Goal: Task Accomplishment & Management: Manage account settings

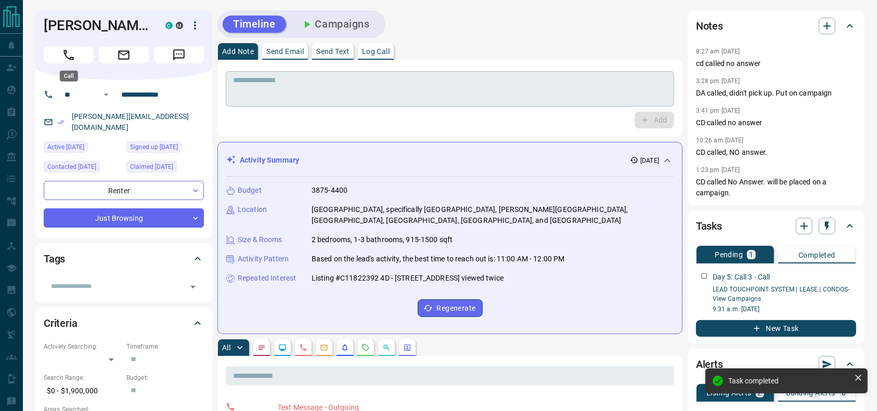
drag, startPoint x: 71, startPoint y: 56, endPoint x: 380, endPoint y: 136, distance: 319.1
click at [70, 56] on icon "Call" at bounding box center [69, 55] width 14 height 14
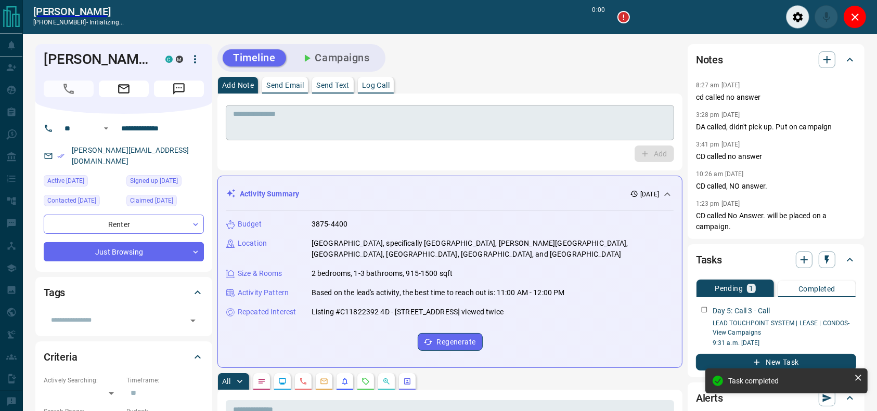
click at [377, 123] on textarea at bounding box center [450, 123] width 434 height 27
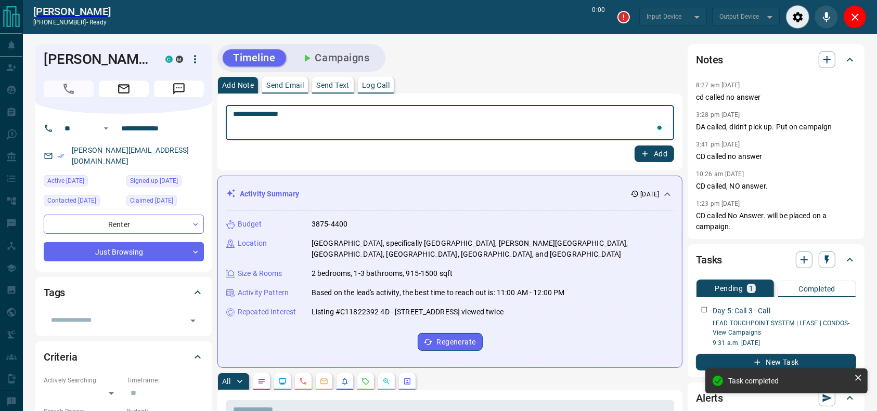
type textarea "**********"
type input "*******"
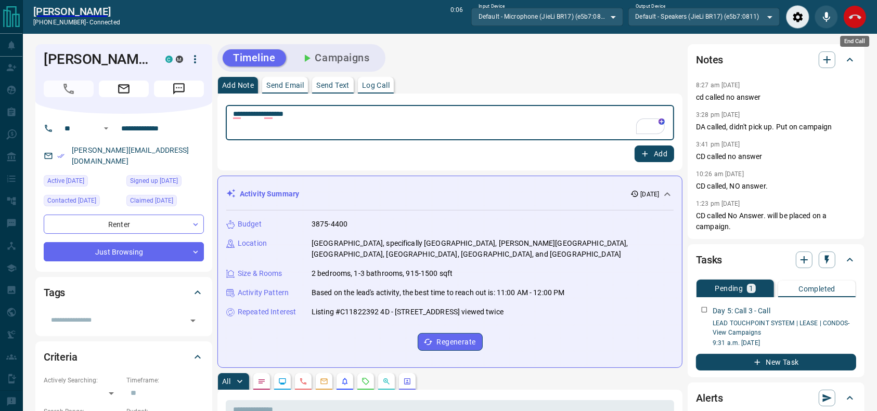
type textarea "**********"
drag, startPoint x: 850, startPoint y: 23, endPoint x: 784, endPoint y: 57, distance: 74.4
click at [851, 23] on button "End Call" at bounding box center [854, 16] width 23 height 23
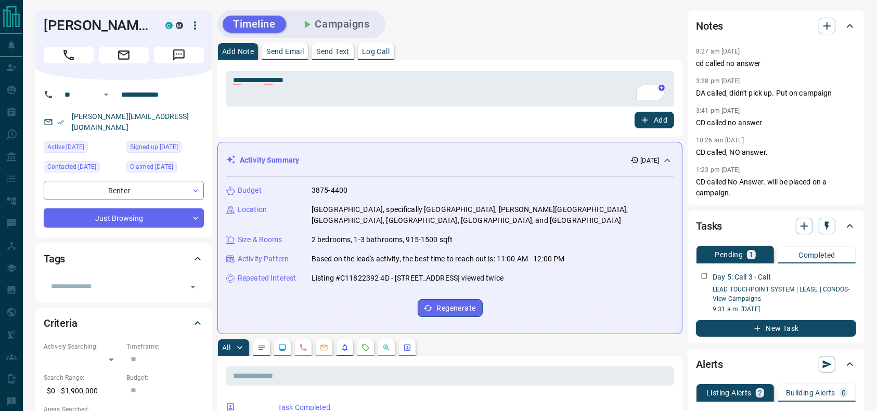
click at [666, 123] on button "Add" at bounding box center [654, 120] width 40 height 17
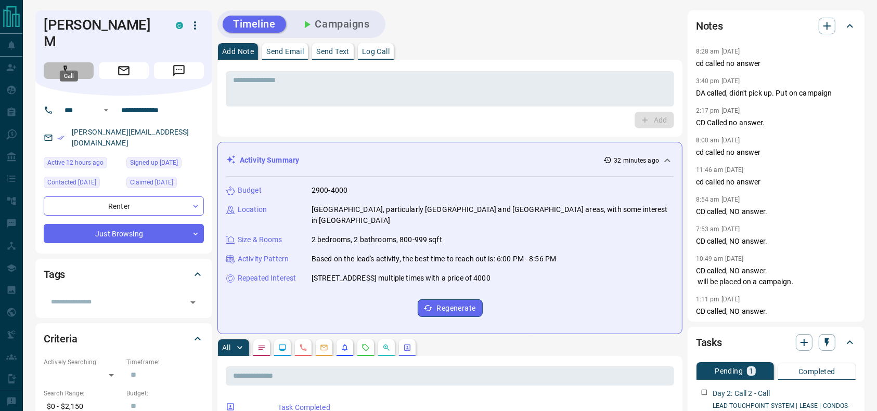
drag, startPoint x: 50, startPoint y: 57, endPoint x: 483, endPoint y: 168, distance: 446.8
click at [50, 62] on button "Call" at bounding box center [69, 70] width 50 height 17
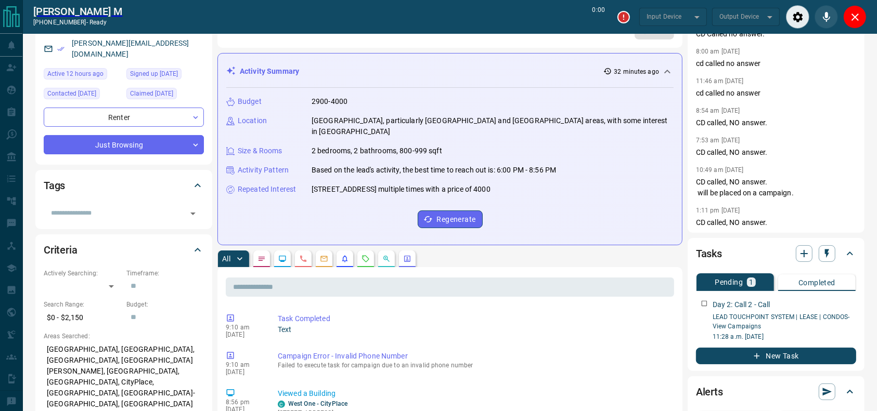
scroll to position [123, 0]
type input "*******"
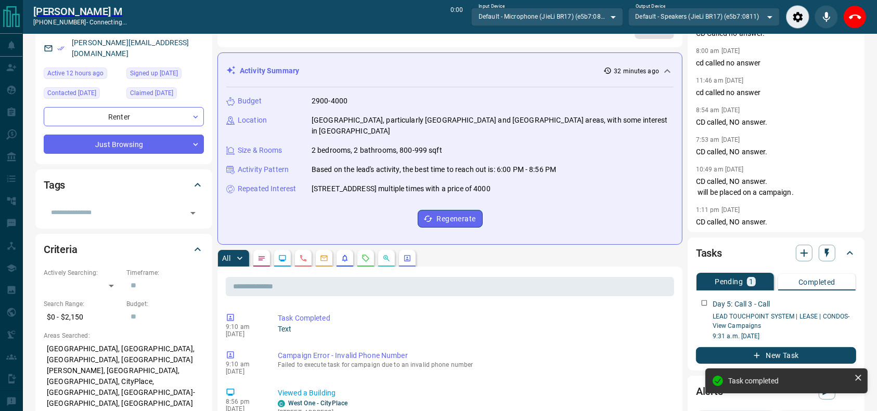
scroll to position [0, 0]
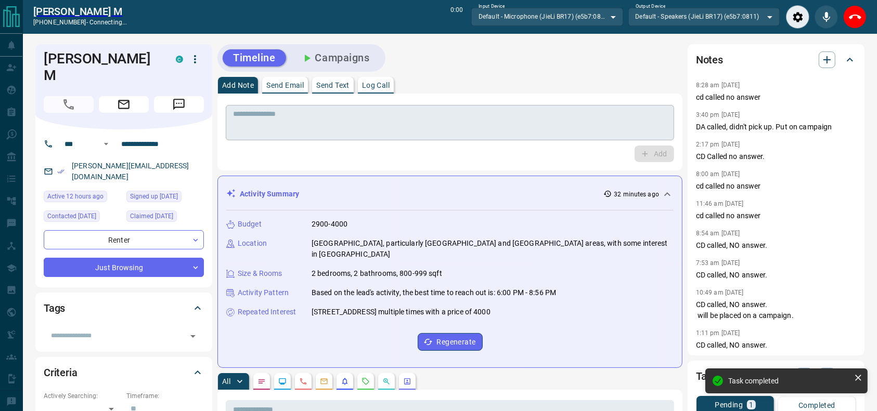
click at [475, 127] on textarea at bounding box center [450, 123] width 434 height 27
drag, startPoint x: 857, startPoint y: 11, endPoint x: 675, endPoint y: 47, distance: 185.0
click at [857, 11] on icon "End Call" at bounding box center [855, 17] width 12 height 12
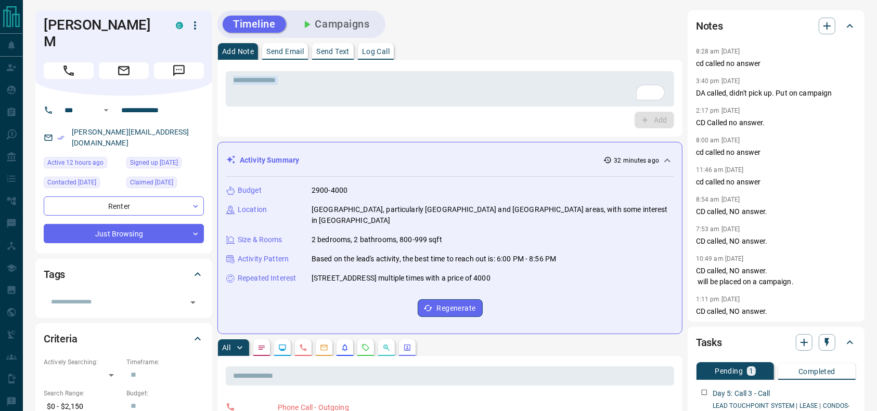
click at [520, 110] on div "* ​ Add" at bounding box center [450, 98] width 448 height 60
click at [519, 106] on div "* ​" at bounding box center [450, 88] width 448 height 35
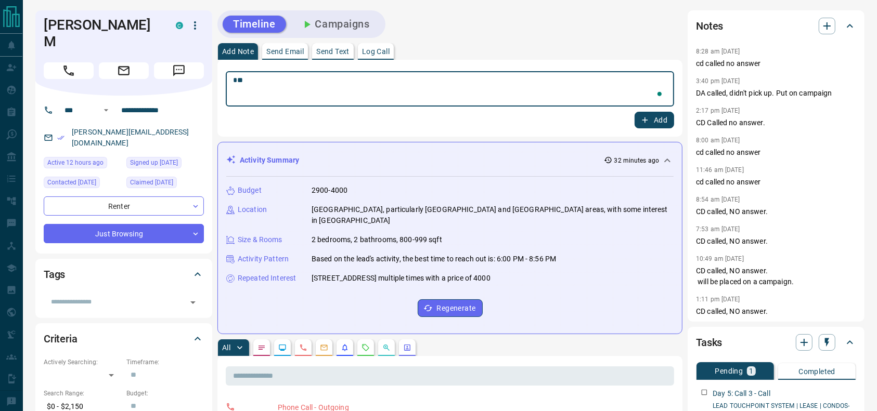
type textarea "*"
type textarea "**********"
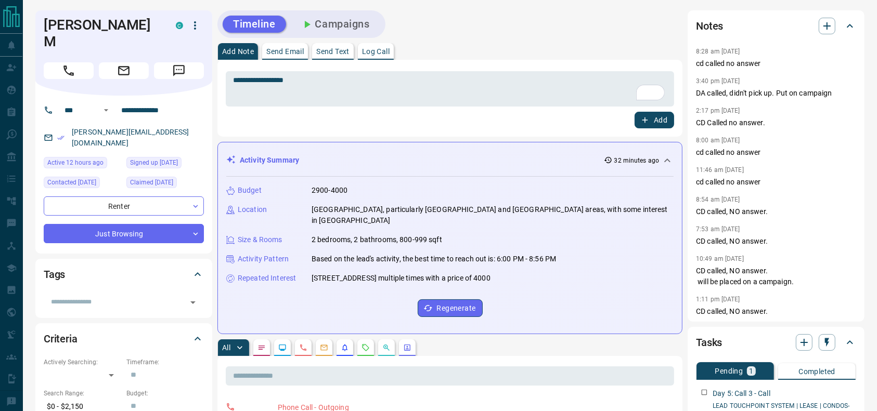
click at [659, 128] on div "**********" at bounding box center [449, 98] width 465 height 77
click at [660, 125] on button "Add" at bounding box center [654, 120] width 40 height 17
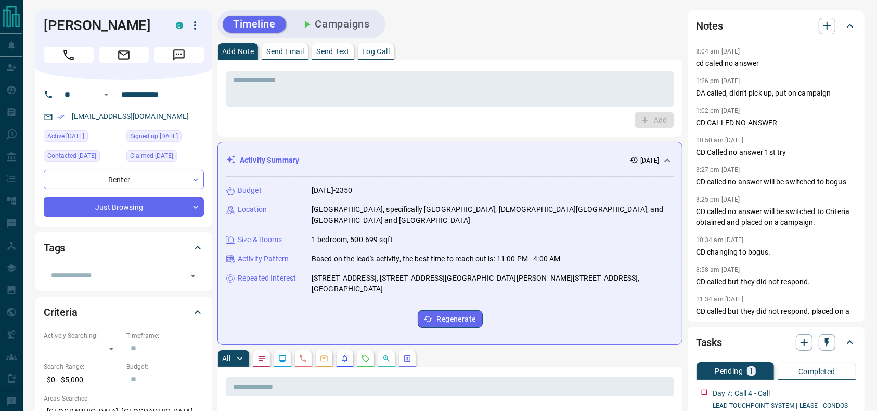
click at [435, 64] on div "* ​ Add" at bounding box center [449, 98] width 465 height 77
click at [455, 17] on div "Timeline Campaigns" at bounding box center [449, 24] width 465 height 28
click at [47, 45] on div at bounding box center [124, 53] width 160 height 21
click at [44, 56] on button "Call" at bounding box center [69, 55] width 50 height 17
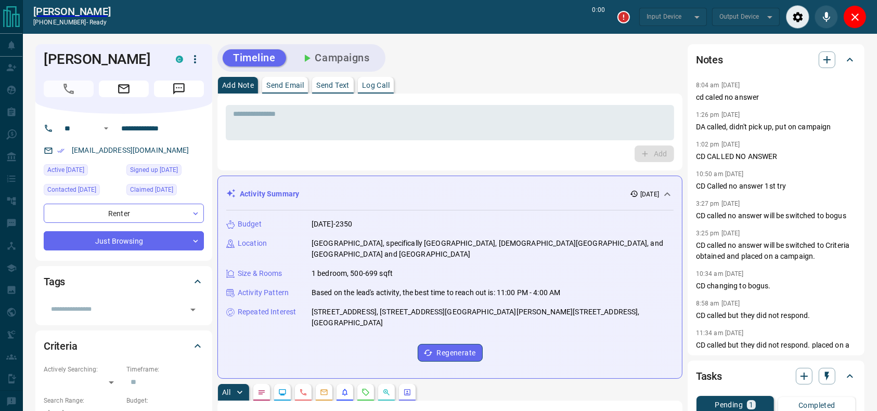
type input "*******"
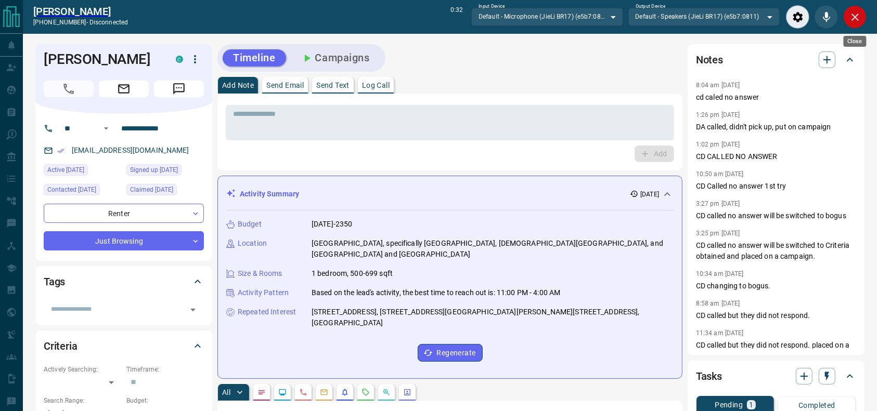
click at [851, 21] on icon "Close" at bounding box center [855, 17] width 12 height 12
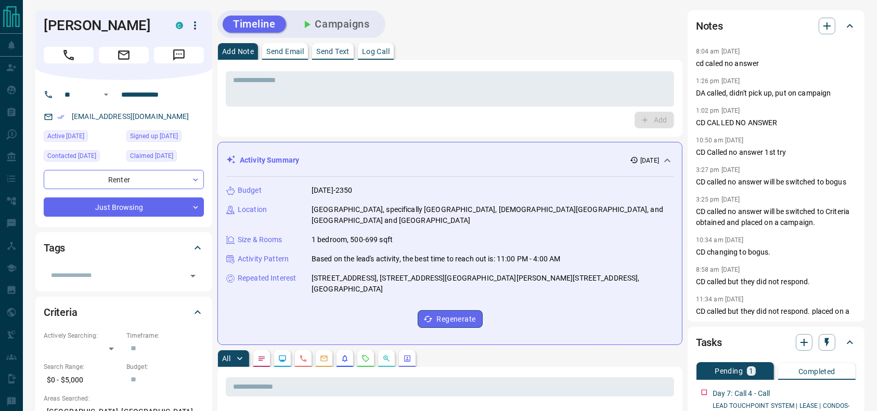
click at [851, 21] on icon at bounding box center [849, 26] width 12 height 12
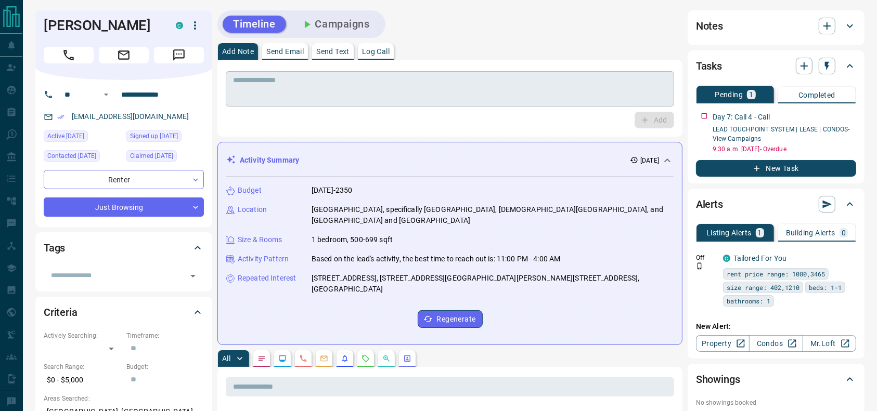
click at [496, 76] on textarea at bounding box center [450, 89] width 434 height 27
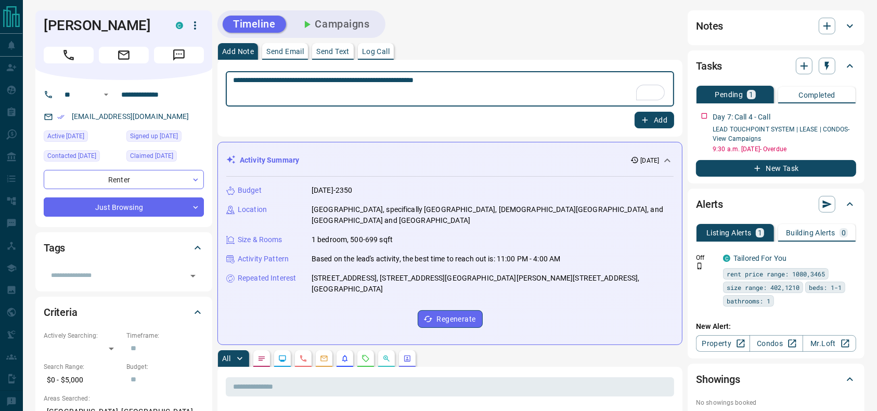
type textarea "**********"
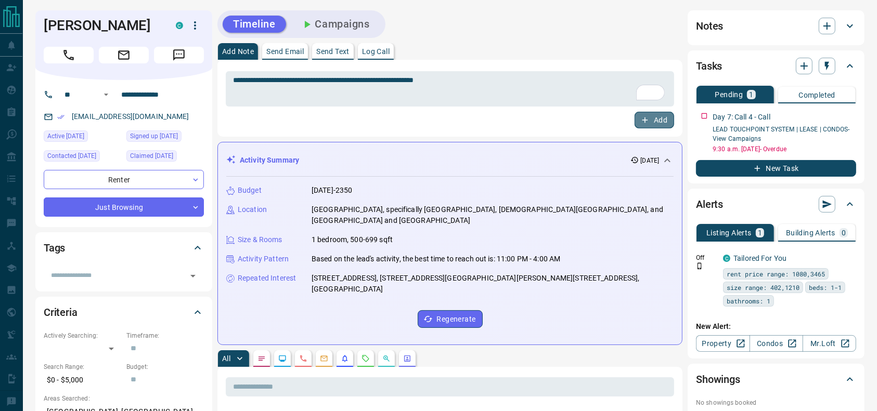
click at [657, 120] on button "Add" at bounding box center [654, 120] width 40 height 17
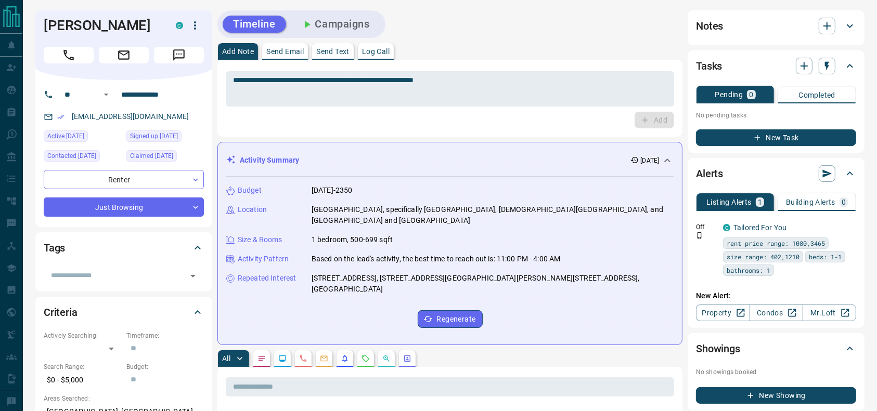
click at [574, 58] on div "**********" at bounding box center [449, 90] width 465 height 94
click at [583, 21] on div "Timeline Campaigns" at bounding box center [449, 24] width 465 height 28
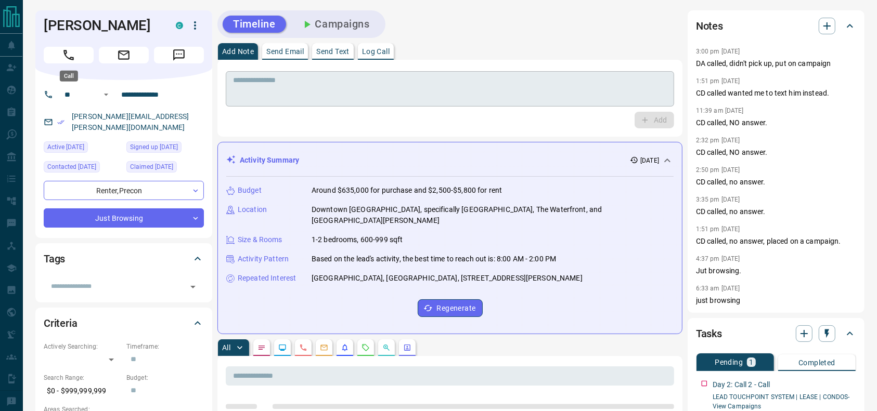
drag, startPoint x: 83, startPoint y: 58, endPoint x: 448, endPoint y: 132, distance: 372.3
click at [82, 58] on button "Call" at bounding box center [69, 55] width 50 height 17
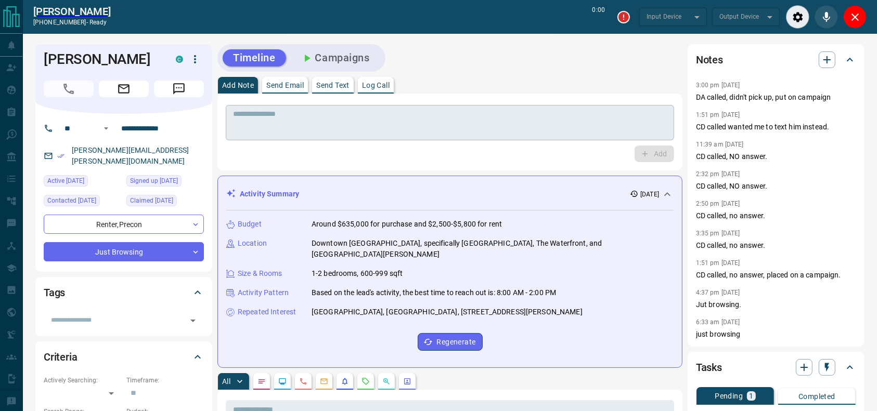
type input "*******"
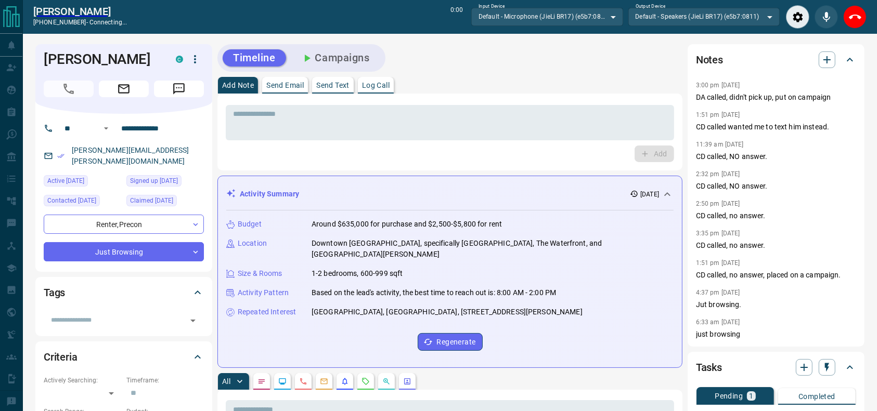
click at [861, 22] on button "End Call" at bounding box center [854, 16] width 23 height 23
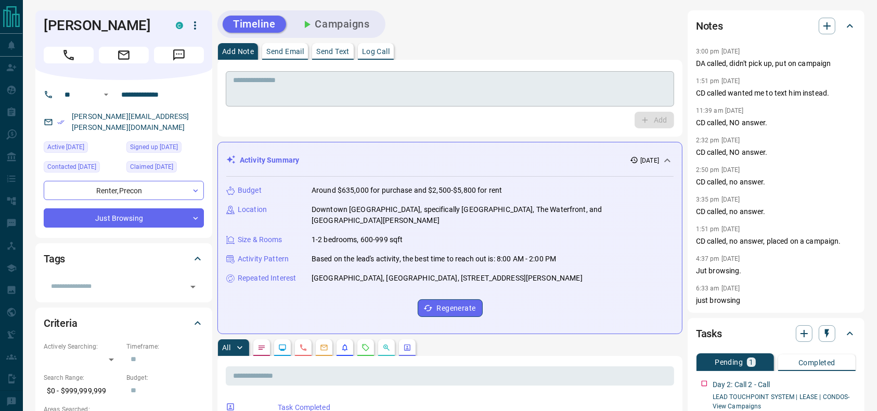
click at [556, 73] on div "* ​" at bounding box center [450, 88] width 448 height 35
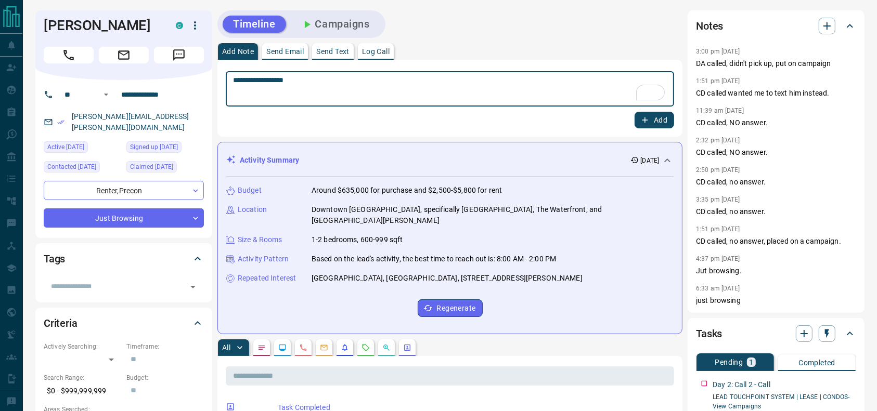
type textarea "**********"
click at [647, 113] on div "**********" at bounding box center [450, 98] width 448 height 60
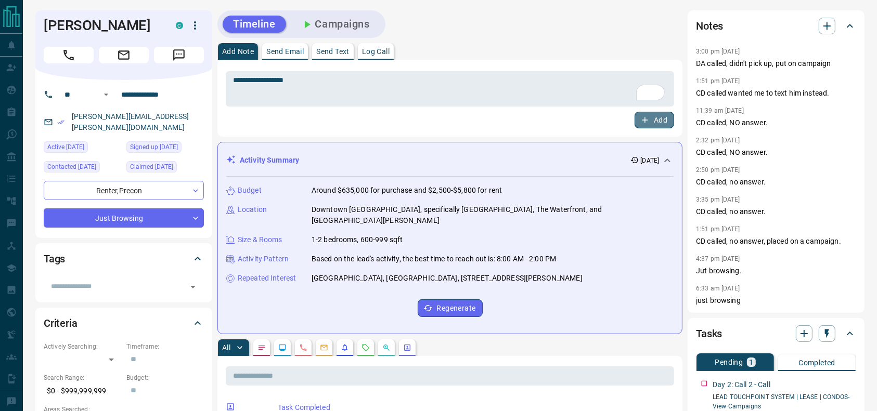
click at [654, 115] on button "Add" at bounding box center [654, 120] width 40 height 17
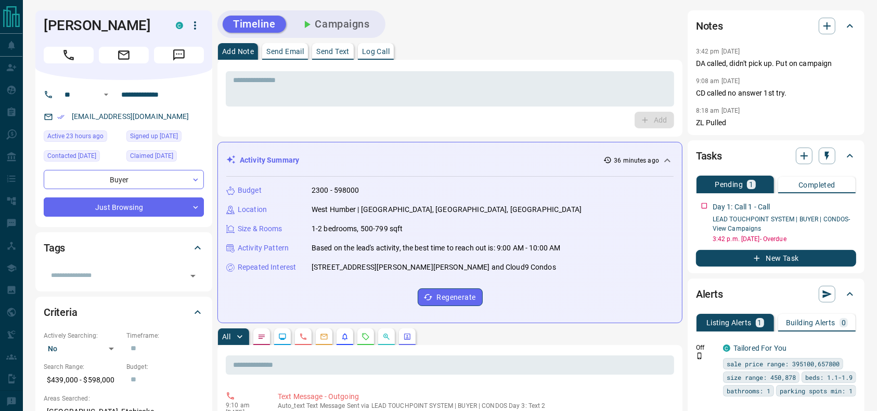
click at [560, 59] on div "Add Note Send Email Send Text Log Call" at bounding box center [449, 51] width 465 height 17
click at [703, 53] on p "3:42 pm Aug 11 2025" at bounding box center [718, 51] width 44 height 7
click at [590, 47] on div "Add Note Send Email Send Text Log Call" at bounding box center [449, 51] width 465 height 17
click at [642, 69] on div "* ​" at bounding box center [450, 87] width 448 height 38
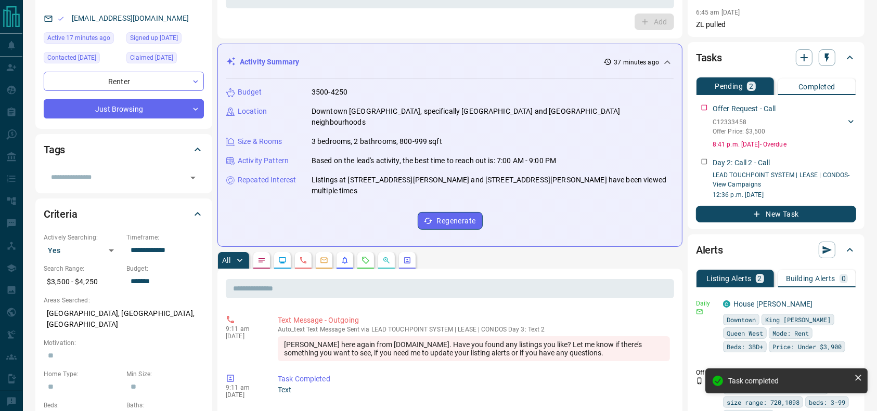
scroll to position [100, 0]
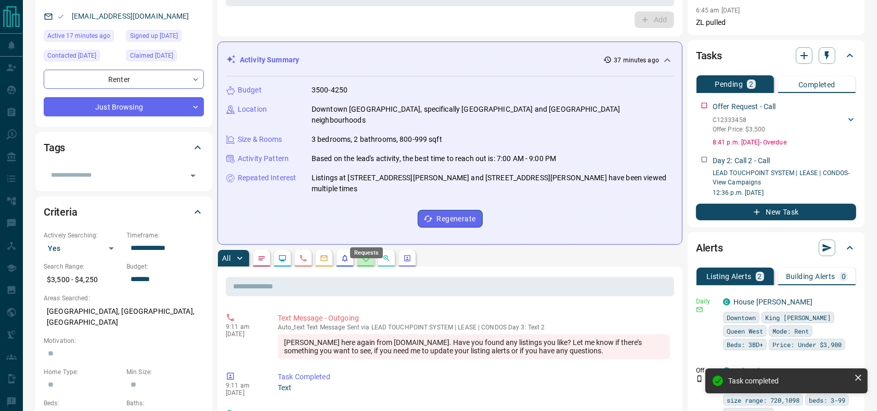
click at [363, 240] on div "Requests" at bounding box center [366, 249] width 35 height 19
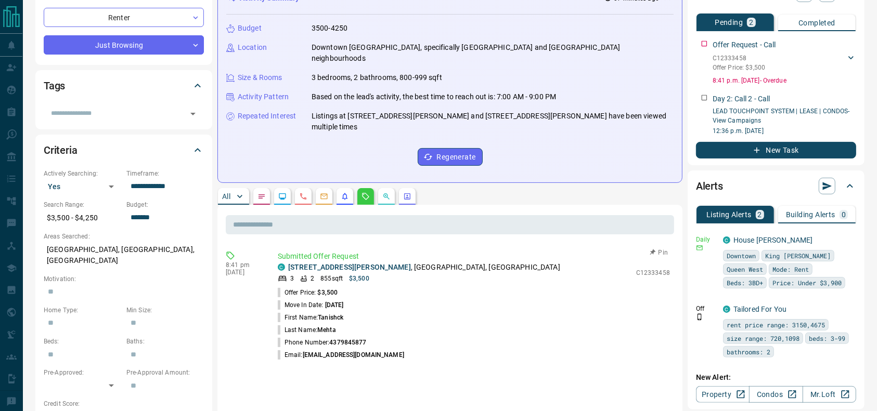
scroll to position [0, 0]
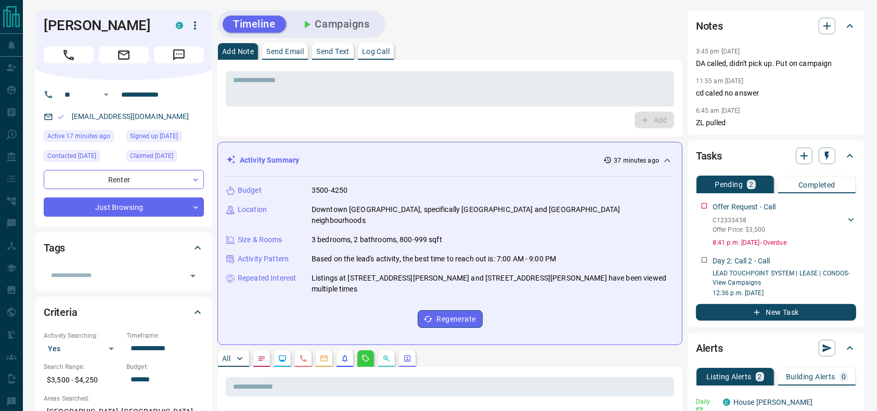
click at [90, 64] on div "Tanishck Mehta C" at bounding box center [123, 45] width 177 height 70
click at [83, 60] on div "Tanishck Mehta C" at bounding box center [123, 45] width 177 height 70
click at [83, 60] on button "Call" at bounding box center [69, 55] width 50 height 17
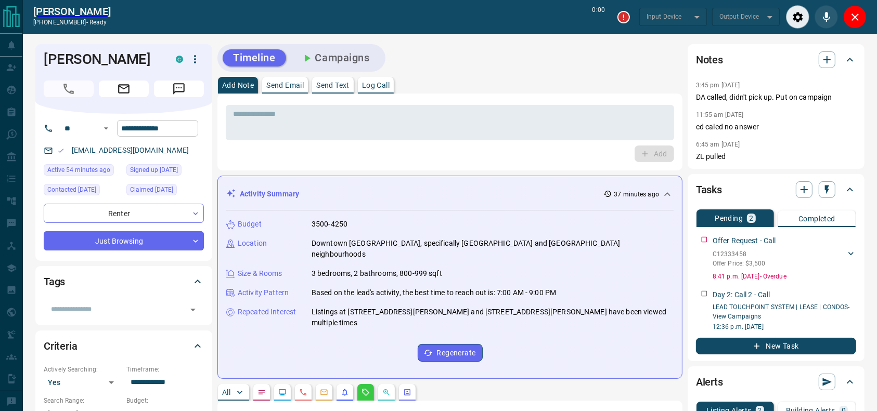
type input "*******"
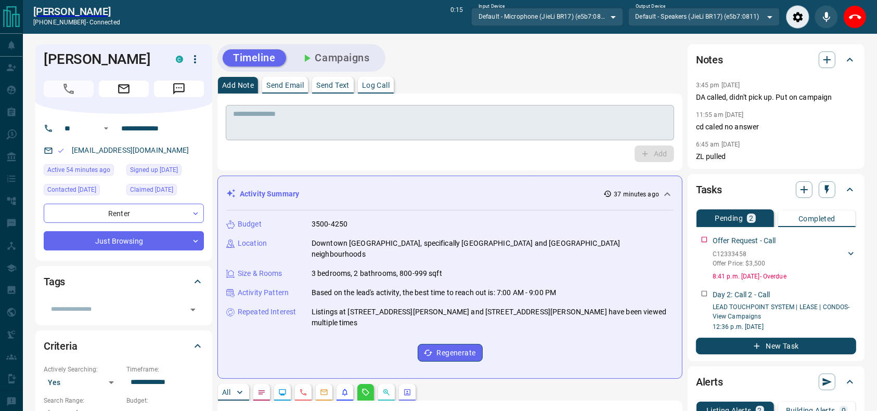
click at [311, 137] on div "* ​" at bounding box center [450, 122] width 448 height 35
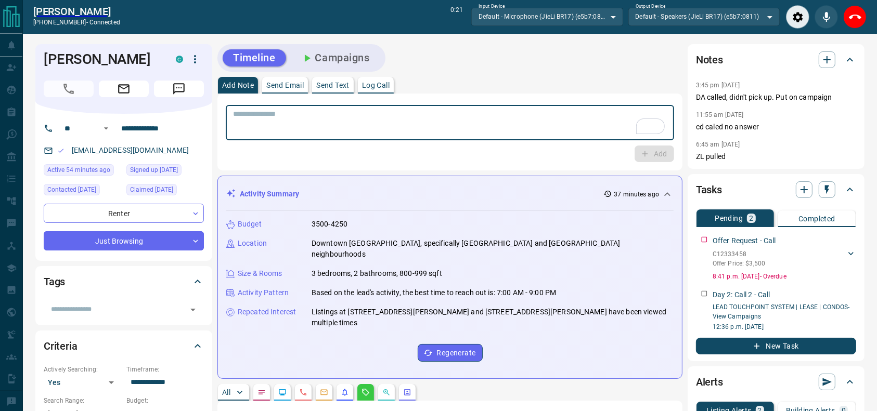
click at [449, 87] on div "Add Note Send Email Send Text Log Call" at bounding box center [449, 85] width 465 height 17
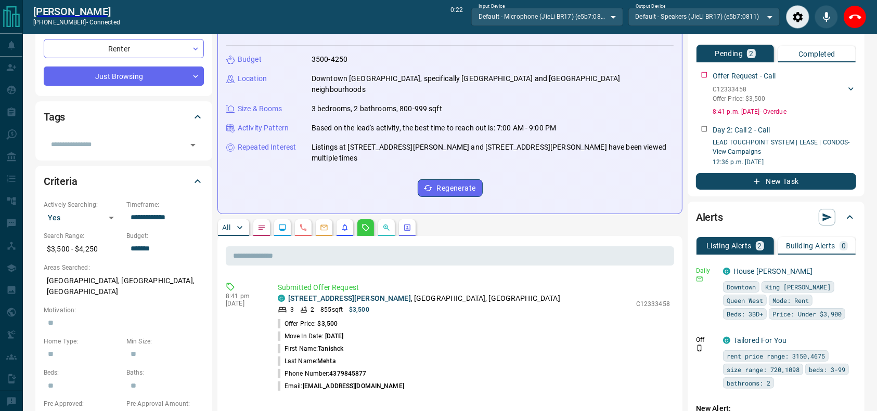
scroll to position [208, 0]
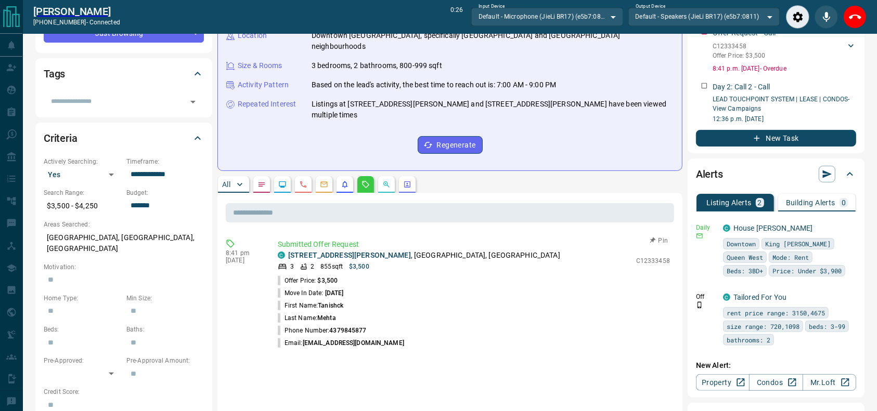
click at [453, 262] on div "3 2 855 sqft $3,500" at bounding box center [454, 266] width 353 height 9
click at [453, 250] on p "[STREET_ADDRESS][PERSON_NAME]" at bounding box center [424, 255] width 272 height 11
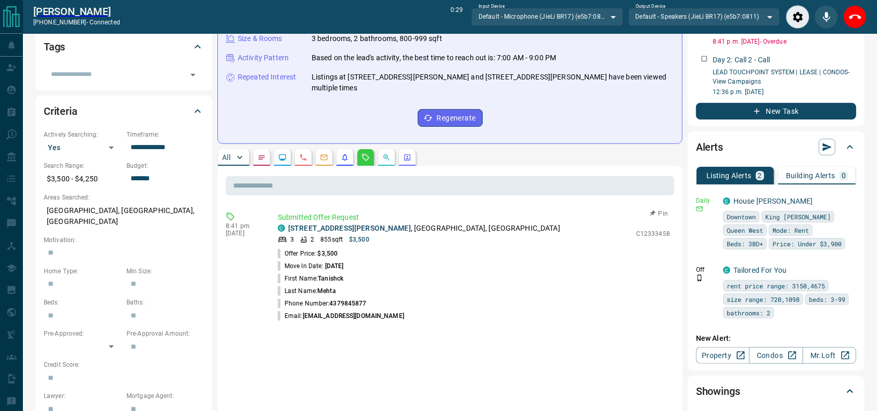
scroll to position [237, 0]
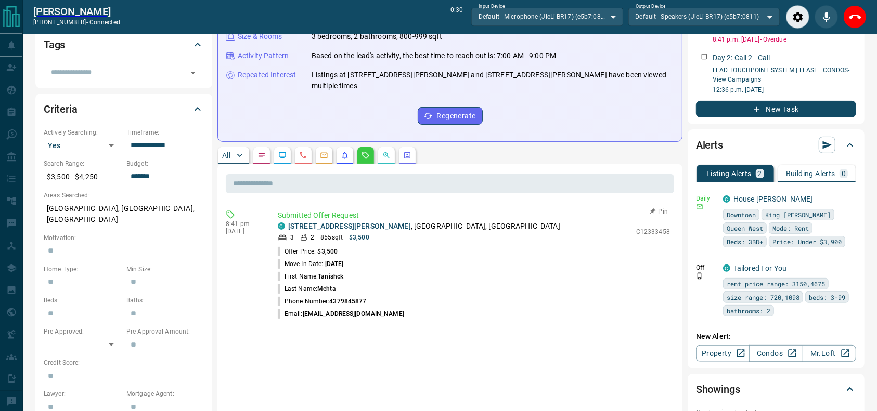
click at [441, 221] on p "[STREET_ADDRESS][PERSON_NAME]" at bounding box center [424, 226] width 272 height 11
click at [508, 147] on div "All" at bounding box center [449, 155] width 465 height 17
click at [507, 147] on div "All" at bounding box center [449, 155] width 465 height 17
click at [474, 221] on div "C 901 - 125 Peter Street , Queen West, Downtown, Toronto" at bounding box center [454, 226] width 353 height 11
click at [536, 147] on div "All" at bounding box center [449, 155] width 465 height 17
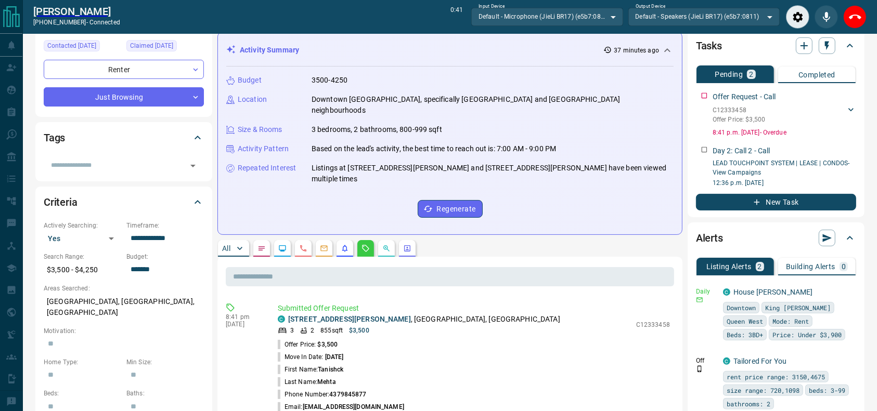
scroll to position [0, 0]
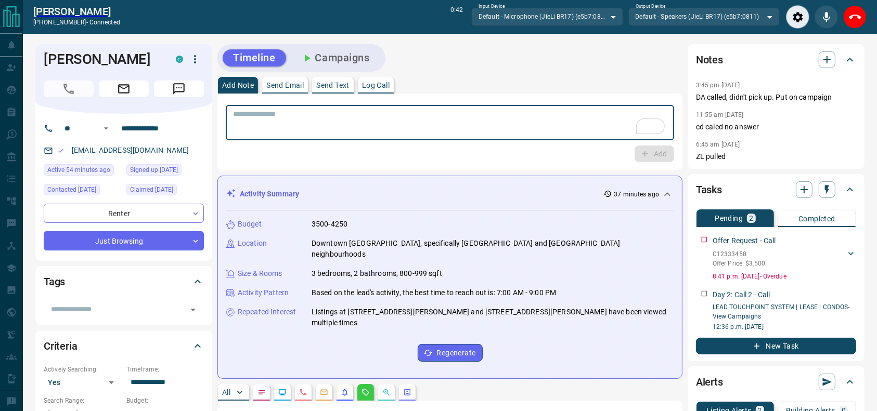
click at [475, 125] on textarea "To enrich screen reader interactions, please activate Accessibility in Grammarl…" at bounding box center [450, 123] width 434 height 27
type textarea "*"
click at [546, 95] on div "* ​ Add" at bounding box center [449, 132] width 465 height 77
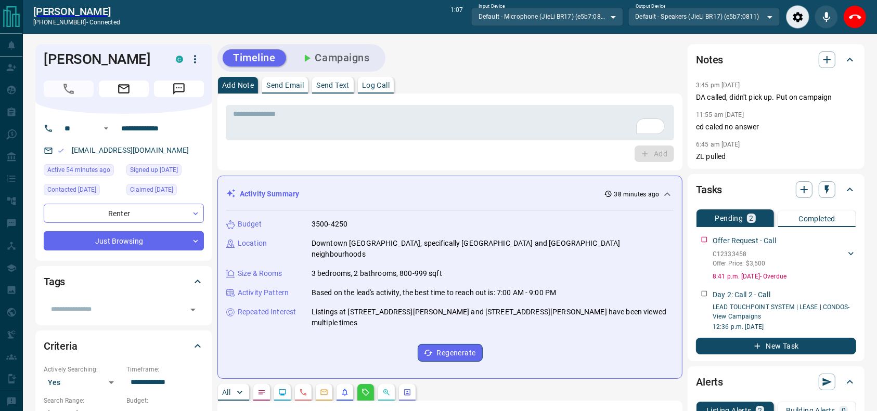
click at [541, 88] on div "Add Note Send Email Send Text Log Call" at bounding box center [449, 85] width 465 height 17
click at [515, 65] on div "Timeline Campaigns" at bounding box center [449, 58] width 465 height 28
click at [507, 63] on div "Timeline Campaigns" at bounding box center [449, 58] width 465 height 28
click at [499, 79] on div "Add Note Send Email Send Text Log Call" at bounding box center [449, 85] width 465 height 17
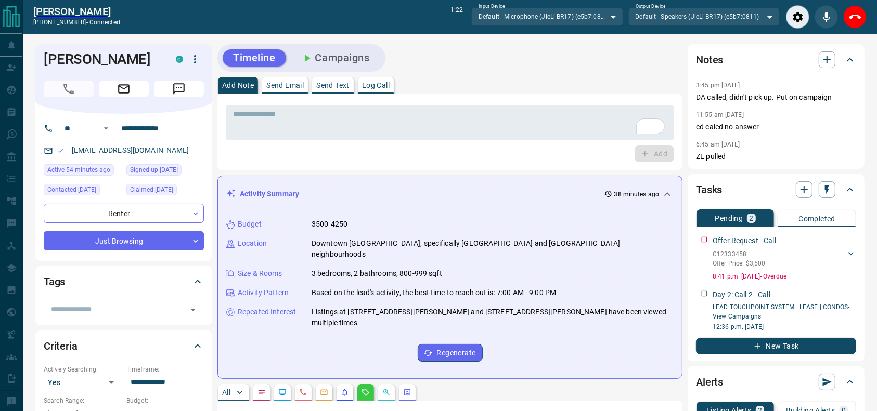
click at [500, 80] on div "Add Note Send Email Send Text Log Call" at bounding box center [449, 85] width 465 height 17
click at [854, 25] on button "End Call" at bounding box center [854, 16] width 23 height 23
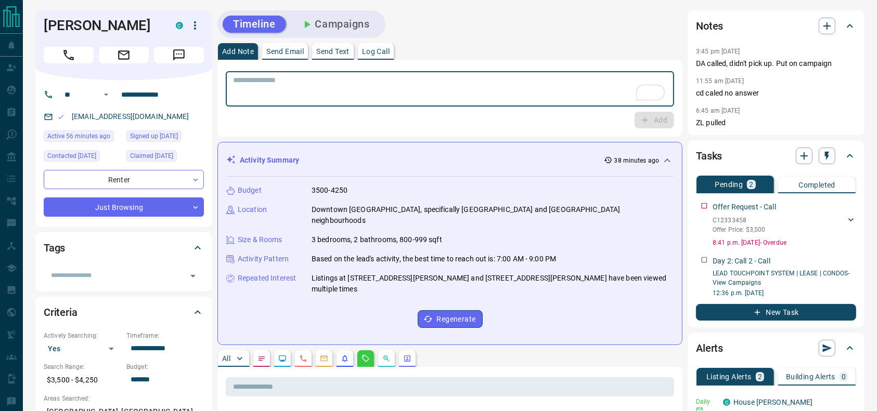
click at [531, 89] on textarea "To enrich screen reader interactions, please activate Accessibility in Grammarl…" at bounding box center [450, 89] width 434 height 27
type textarea "*"
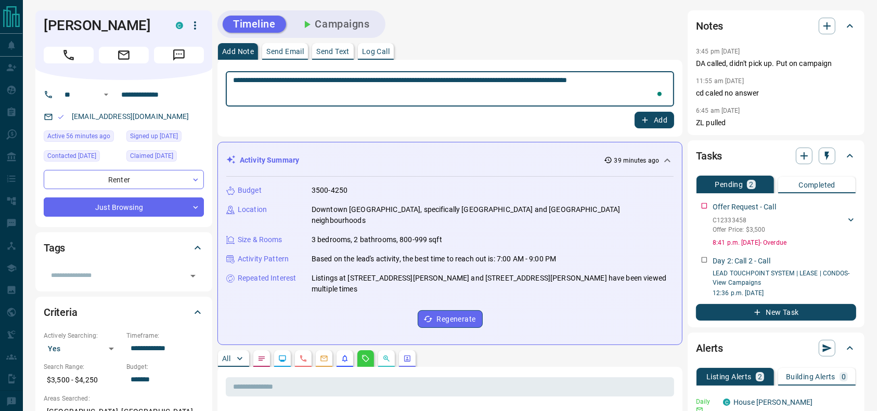
type textarea "**********"
click at [650, 106] on div "**********" at bounding box center [450, 88] width 448 height 35
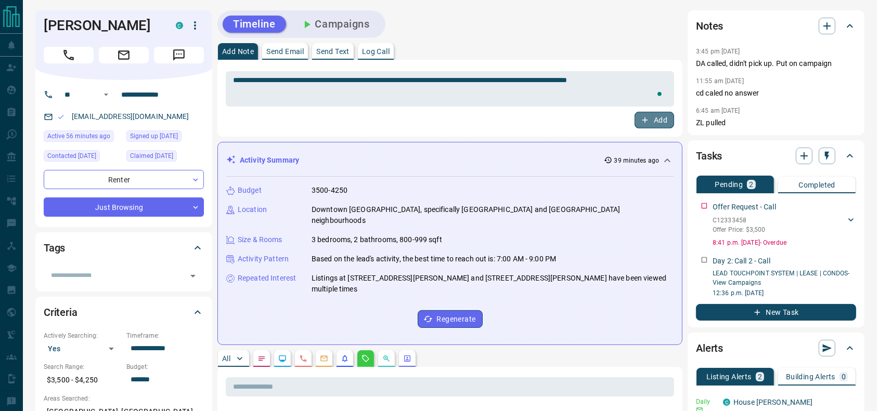
click at [653, 118] on button "Add" at bounding box center [654, 120] width 40 height 17
click at [746, 301] on div "New Task" at bounding box center [776, 309] width 160 height 23
click at [745, 310] on button "New Task" at bounding box center [776, 312] width 160 height 17
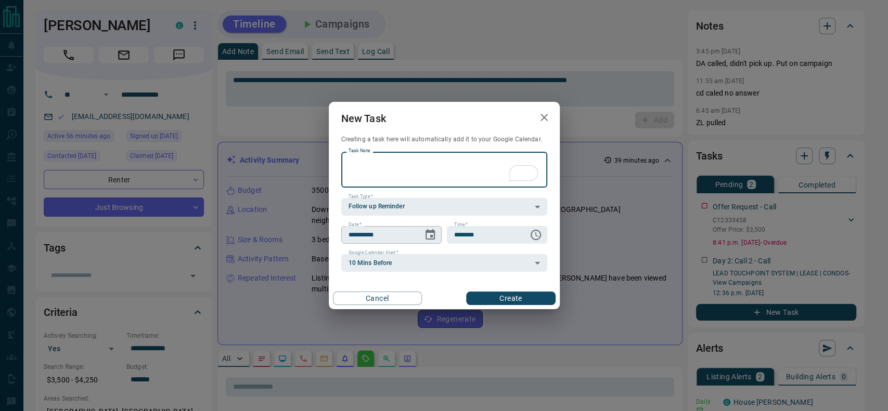
click at [420, 237] on button "Choose date, selected date is Aug 15, 2025" at bounding box center [430, 235] width 21 height 21
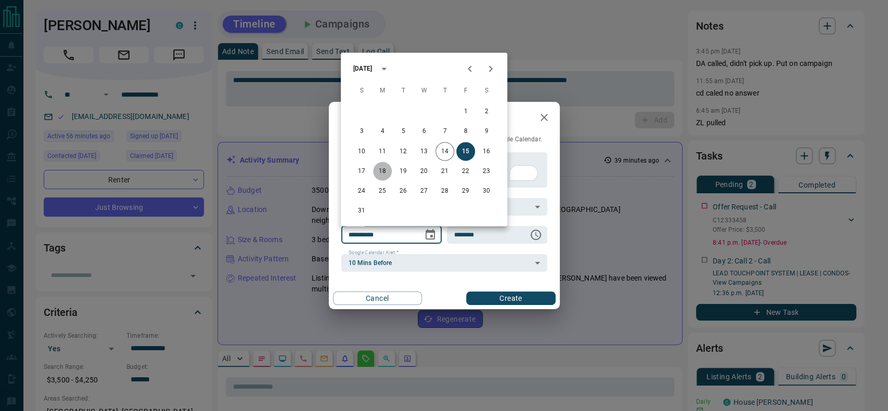
click at [387, 176] on button "18" at bounding box center [382, 171] width 19 height 19
type input "**********"
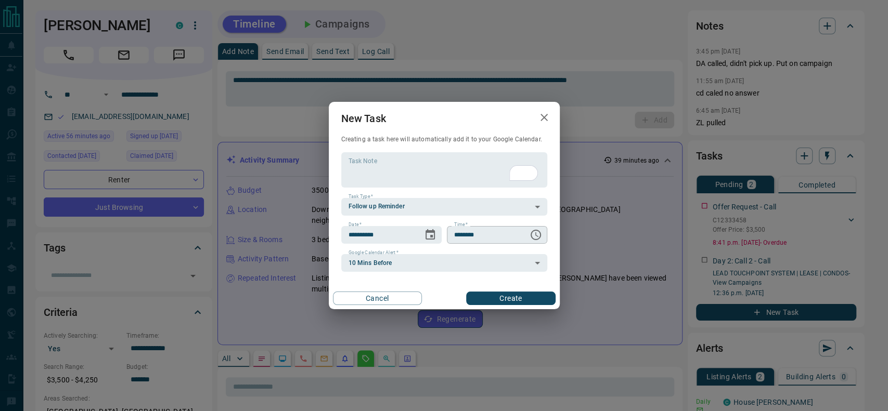
click at [499, 226] on input "********" at bounding box center [484, 235] width 74 height 18
type input "********"
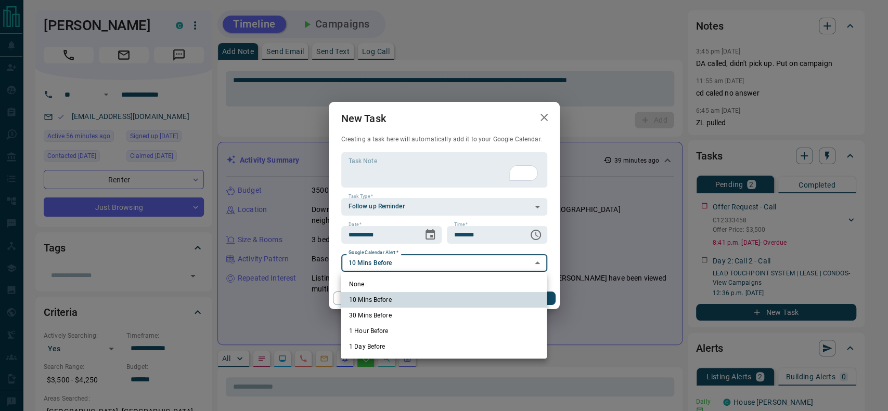
click at [395, 288] on li "None" at bounding box center [444, 285] width 206 height 16
type input "*"
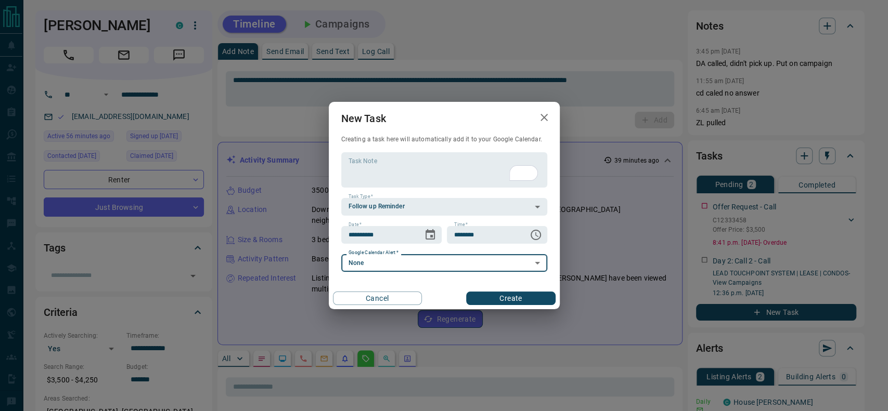
click at [475, 294] on button "Create" at bounding box center [510, 299] width 89 height 14
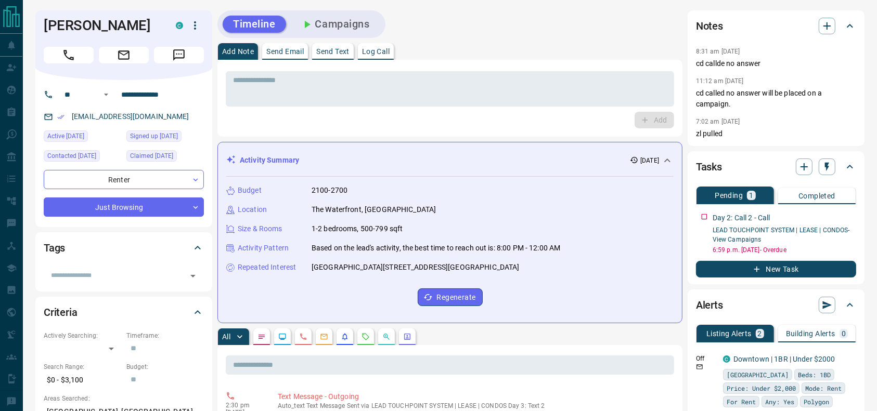
click at [70, 62] on button "Call" at bounding box center [69, 55] width 50 height 17
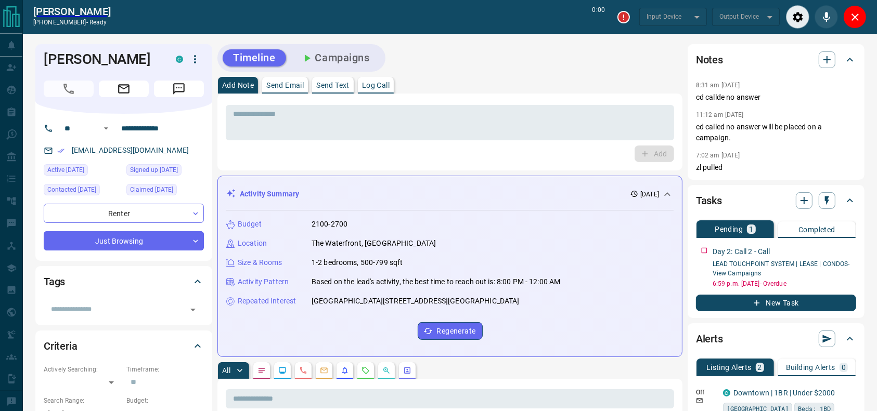
type input "*******"
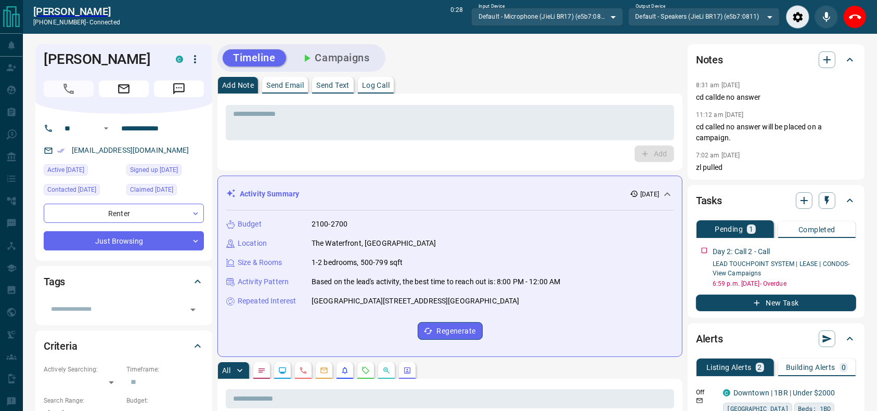
click at [868, 15] on div "Zihan Li +14373458160 - connected 0:28 Input Device Default - Microphone (JieLi…" at bounding box center [450, 17] width 854 height 34
click at [861, 15] on button "End Call" at bounding box center [854, 16] width 23 height 23
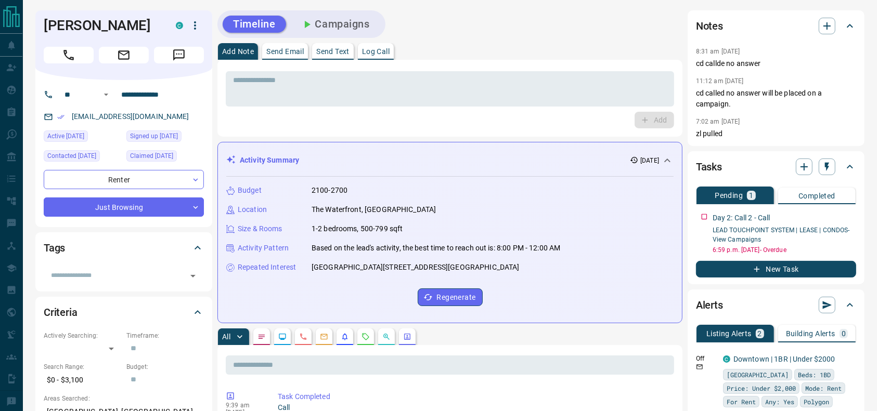
click at [490, 116] on div "Add" at bounding box center [450, 120] width 448 height 17
click at [484, 100] on div "* ​" at bounding box center [450, 88] width 448 height 35
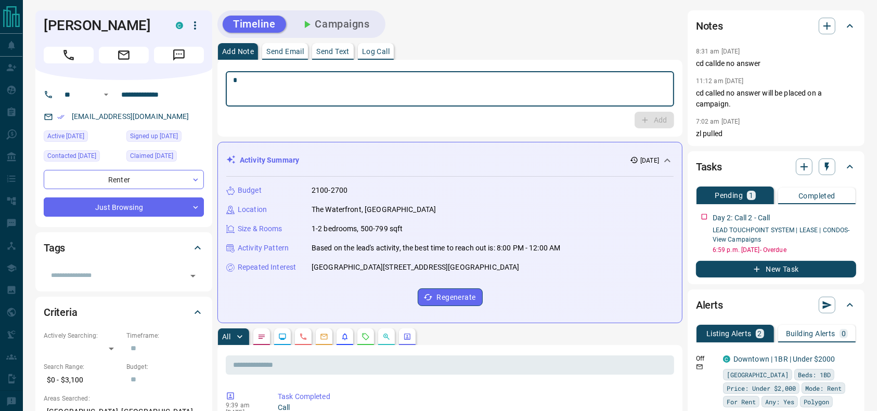
type textarea "**"
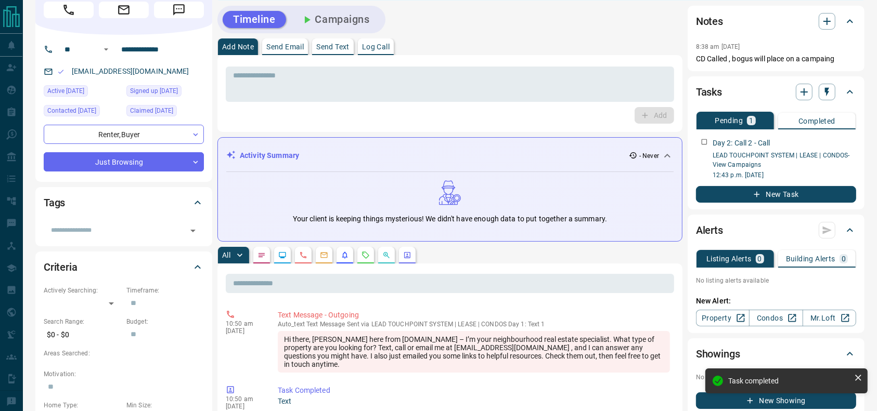
scroll to position [46, 0]
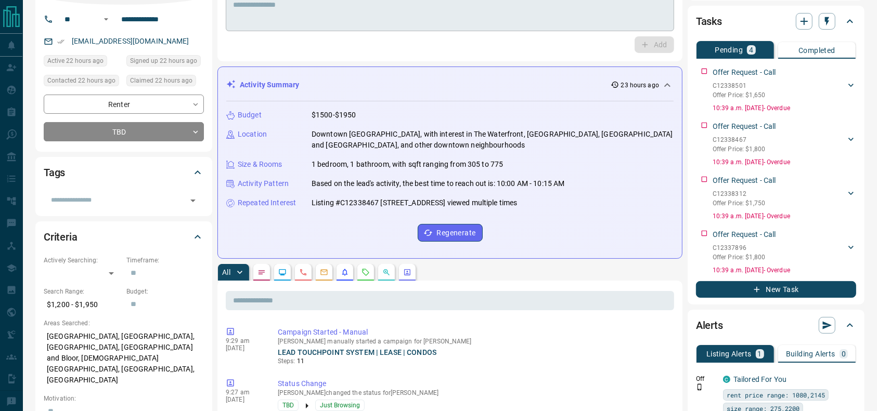
scroll to position [76, 0]
click at [364, 272] on icon "Requests" at bounding box center [365, 272] width 8 height 8
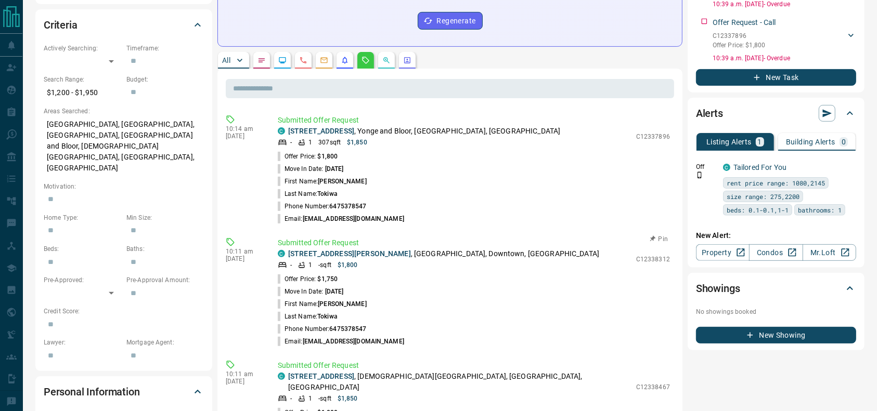
scroll to position [287, 0]
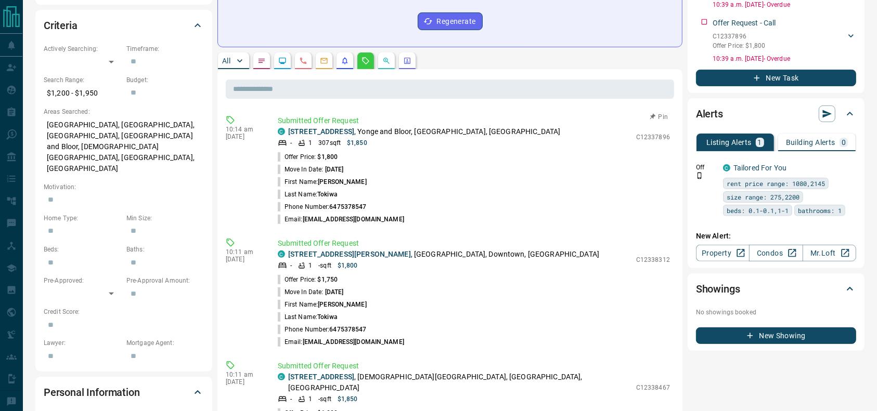
click at [413, 122] on p "Submitted Offer Request" at bounding box center [474, 120] width 392 height 11
click at [407, 131] on p "[STREET_ADDRESS]" at bounding box center [424, 131] width 272 height 11
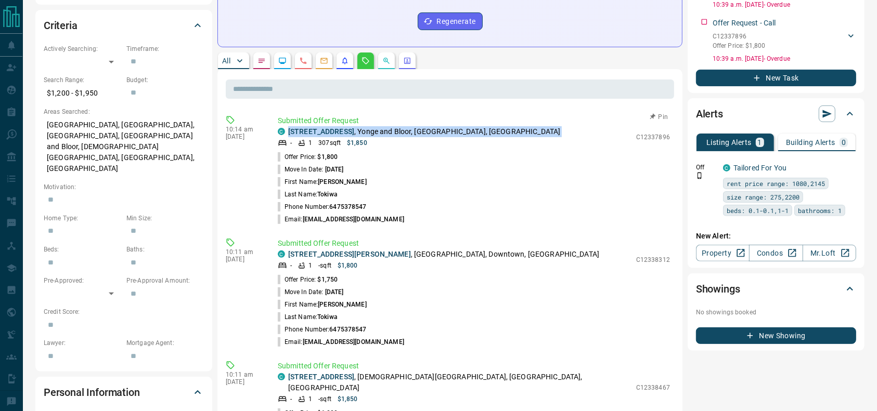
copy div "[STREET_ADDRESS]"
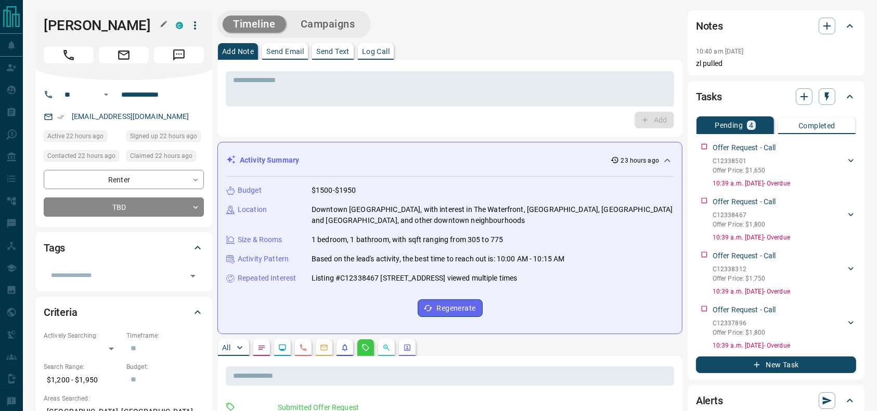
click at [76, 33] on h1 "Taylor Tokiwa" at bounding box center [102, 25] width 116 height 17
click at [54, 52] on button "Call" at bounding box center [69, 55] width 50 height 17
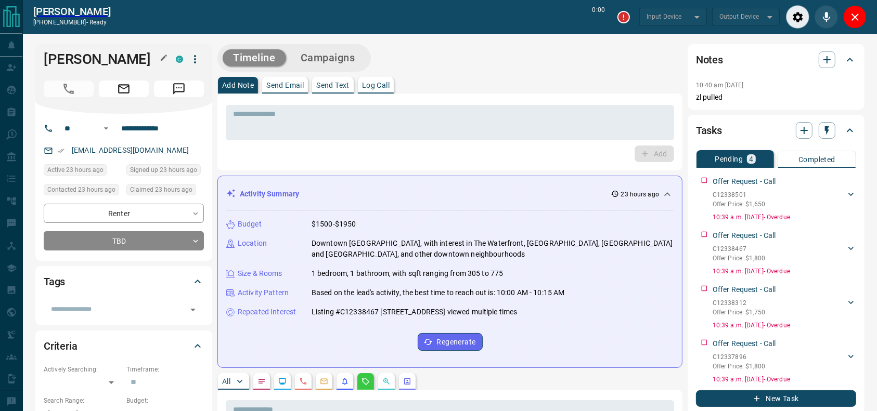
type input "*******"
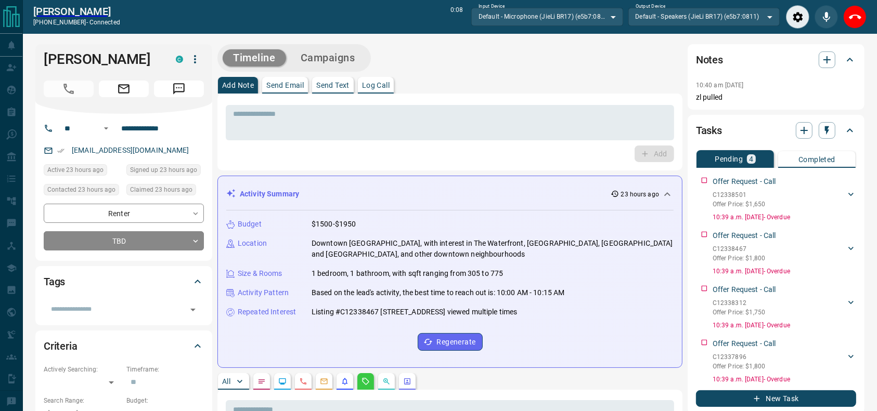
click at [863, 22] on button "End Call" at bounding box center [854, 16] width 23 height 23
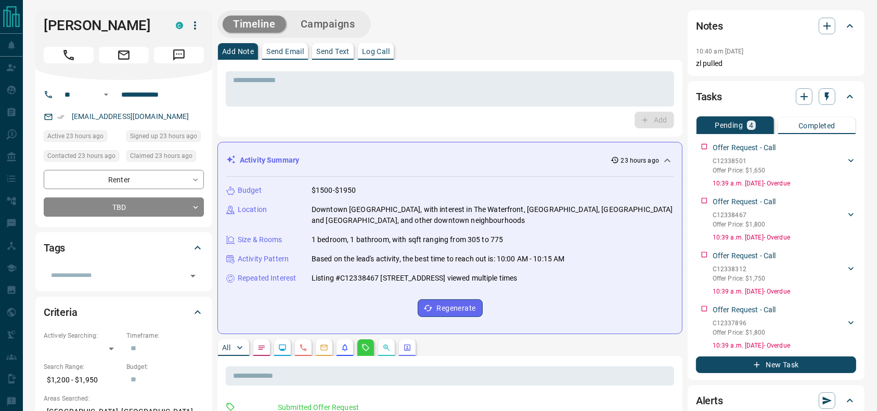
click at [75, 34] on div "Taylor Tokiwa C" at bounding box center [123, 45] width 177 height 70
copy h1 "Taylor Tokiwa"
drag, startPoint x: 166, startPoint y: 115, endPoint x: 58, endPoint y: 123, distance: 107.9
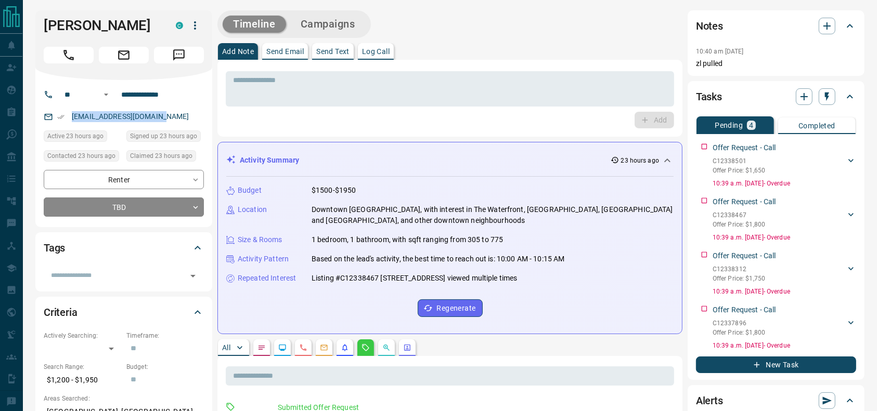
click at [58, 123] on div "taylortokiwa7@gmail.com" at bounding box center [124, 116] width 160 height 17
copy link "taylortokiwa7@gmail.com"
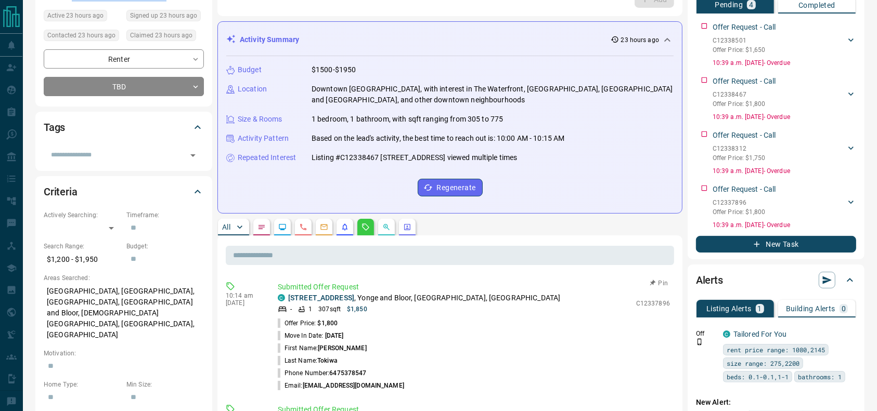
scroll to position [150, 0]
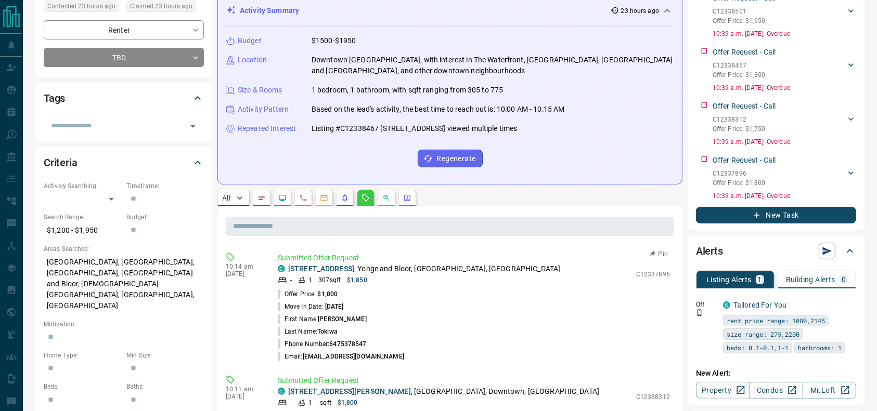
click at [408, 268] on p "5408 - 395 Bloor Street E , Yonge and Bloor, Downtown, Toronto" at bounding box center [424, 269] width 272 height 11
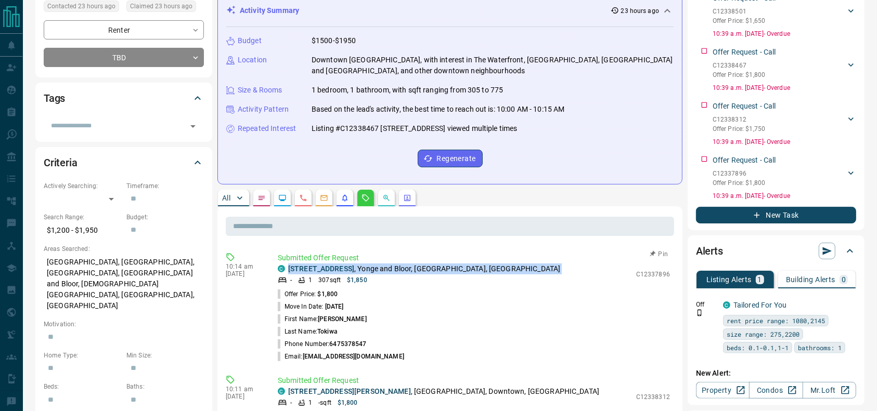
click at [408, 268] on p "5408 - 395 Bloor Street E , Yonge and Bloor, Downtown, Toronto" at bounding box center [424, 269] width 272 height 11
copy div "5408 - 395 Bloor Street E , Yonge and Bloor, Downtown, Toronto"
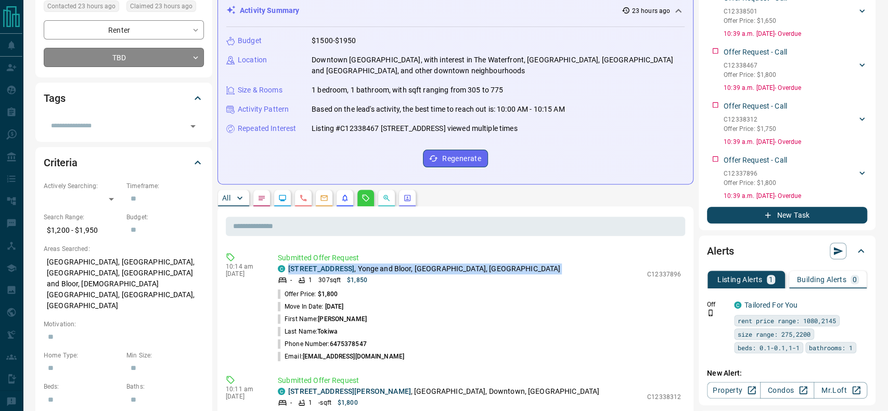
click at [185, 51] on body "**********" at bounding box center [444, 372] width 888 height 1044
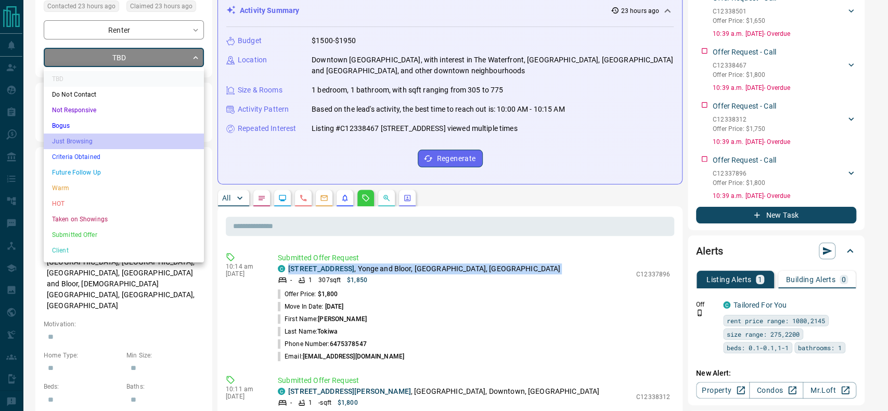
click at [94, 143] on li "Just Browsing" at bounding box center [124, 142] width 160 height 16
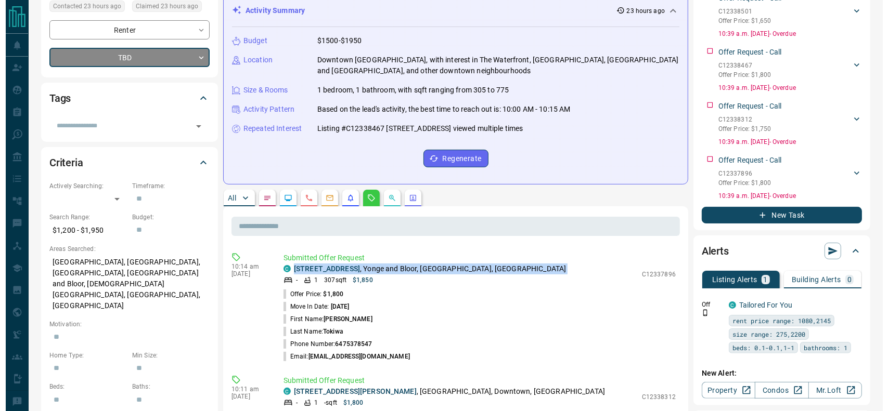
scroll to position [0, 0]
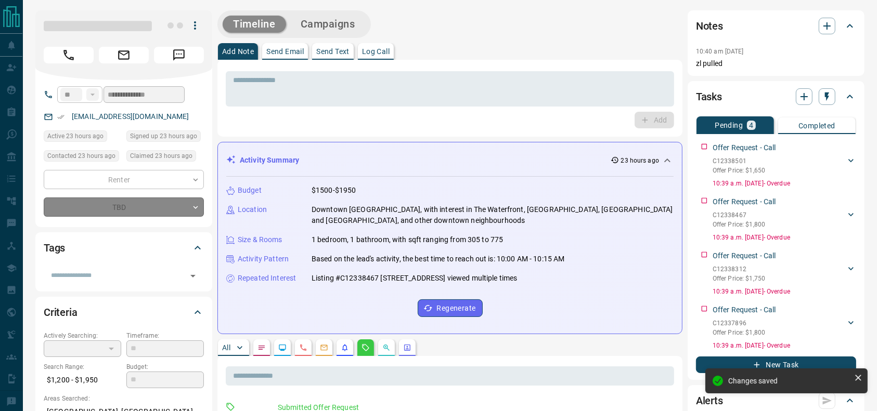
type input "*"
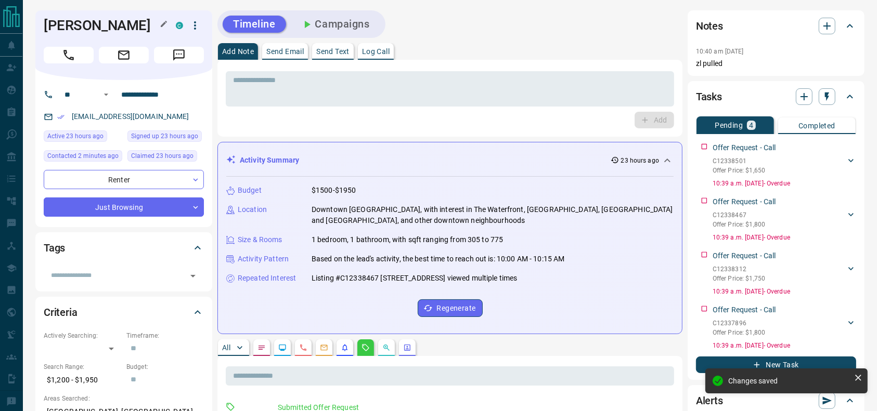
click at [55, 29] on h1 "[PERSON_NAME]" at bounding box center [102, 25] width 116 height 17
click at [167, 91] on input "**********" at bounding box center [157, 94] width 81 height 17
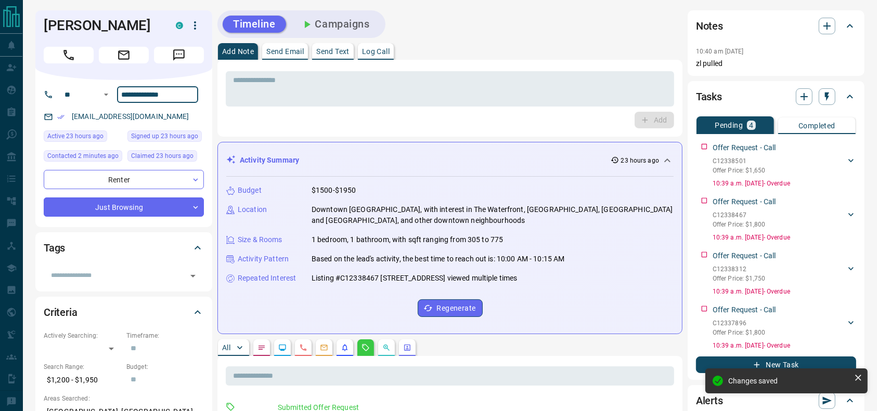
click at [198, 25] on icon "button" at bounding box center [195, 25] width 12 height 12
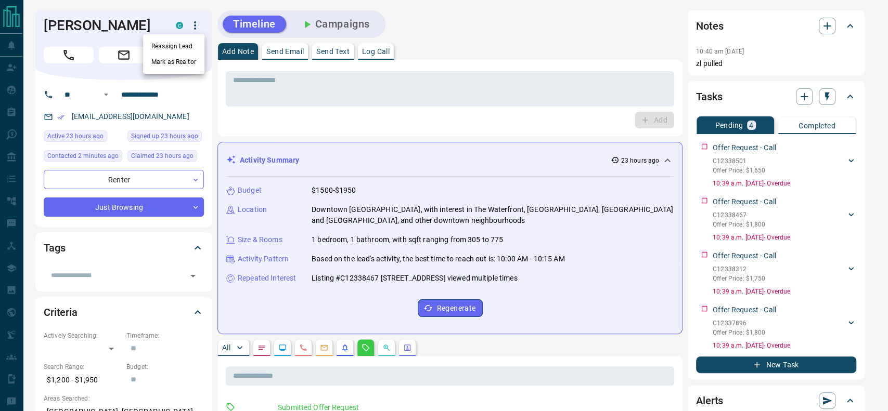
click at [181, 37] on ul "Reassign Lead Mark as Realtor" at bounding box center [173, 54] width 61 height 40
click at [175, 43] on li "Reassign Lead" at bounding box center [173, 46] width 61 height 16
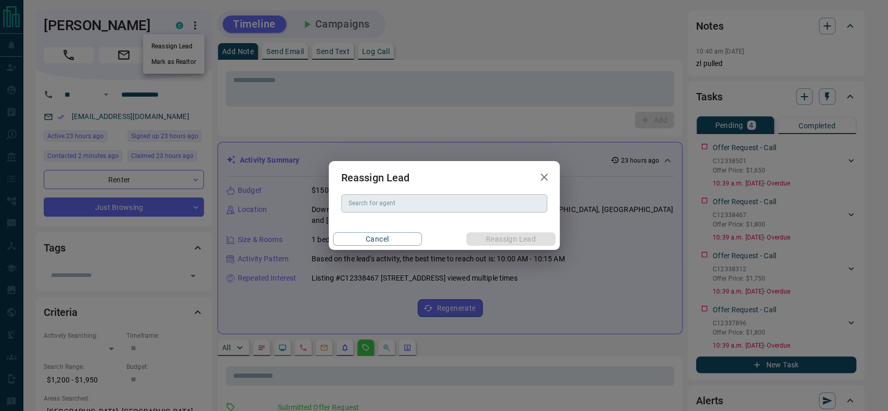
click at [408, 204] on input "Search for agent" at bounding box center [443, 203] width 198 height 11
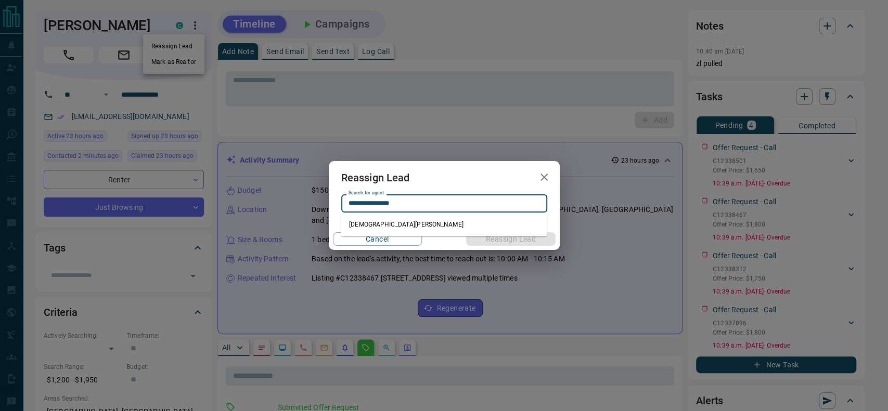
click at [405, 220] on li "Christian Garcia" at bounding box center [444, 225] width 206 height 16
type input "**********"
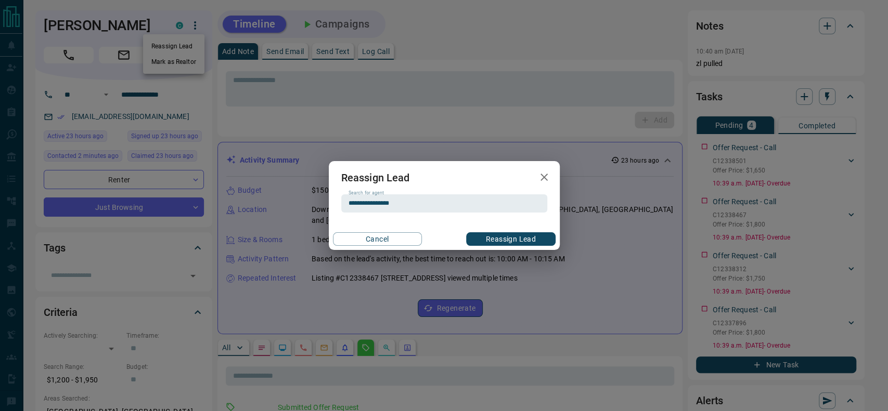
click at [436, 56] on div "**********" at bounding box center [444, 205] width 888 height 411
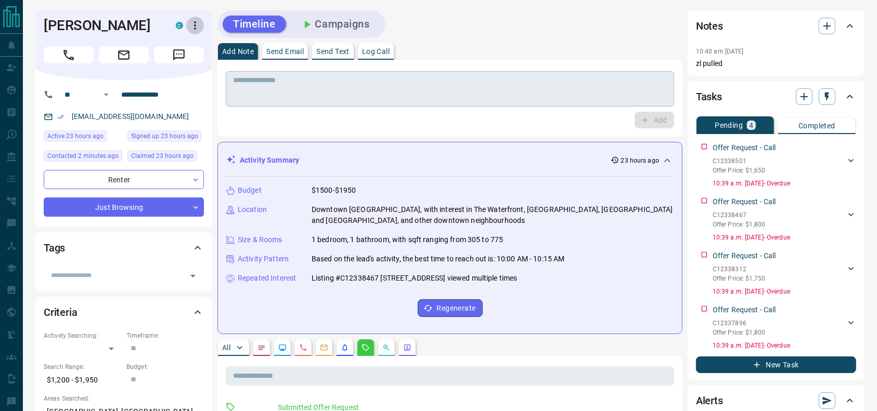
click at [423, 71] on div "* ​" at bounding box center [450, 87] width 448 height 38
click at [412, 86] on textarea at bounding box center [450, 89] width 434 height 27
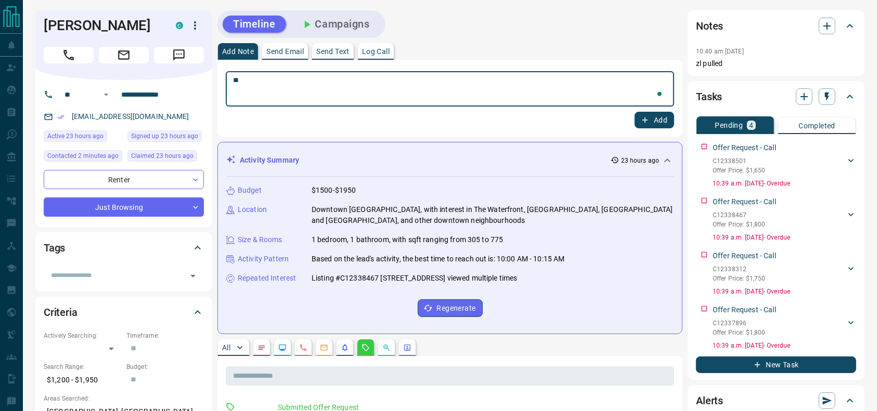
type textarea "*"
type textarea "**********"
click at [677, 127] on div "**********" at bounding box center [449, 98] width 465 height 77
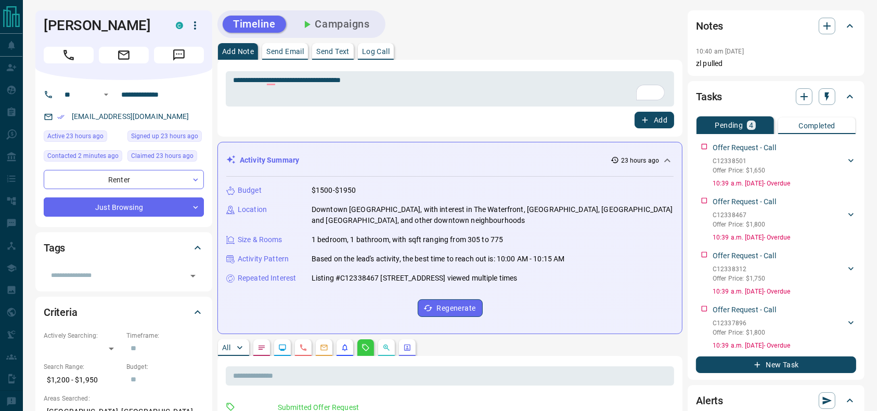
click at [658, 120] on button "Add" at bounding box center [654, 120] width 40 height 17
click at [193, 32] on button "button" at bounding box center [195, 26] width 18 height 18
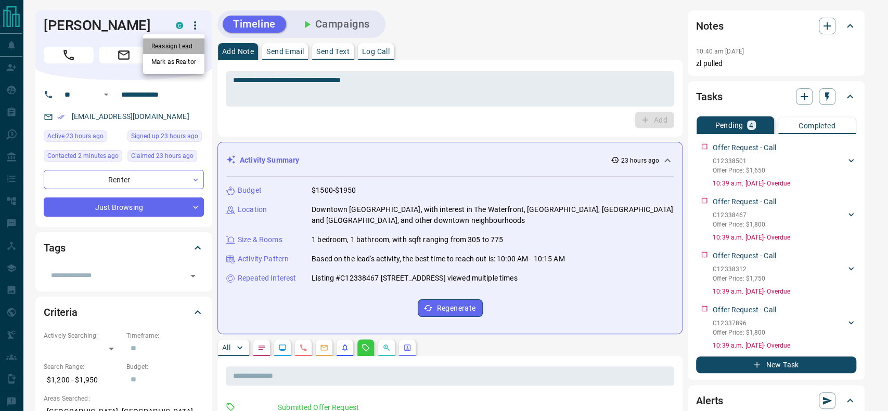
click at [183, 43] on li "Reassign Lead" at bounding box center [173, 46] width 61 height 16
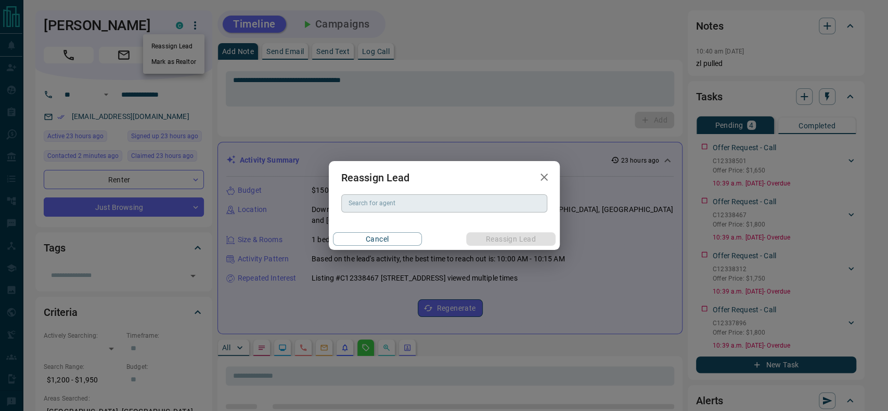
click at [448, 207] on input "Search for agent" at bounding box center [443, 203] width 198 height 11
click at [448, 207] on input "**" at bounding box center [443, 203] width 198 height 11
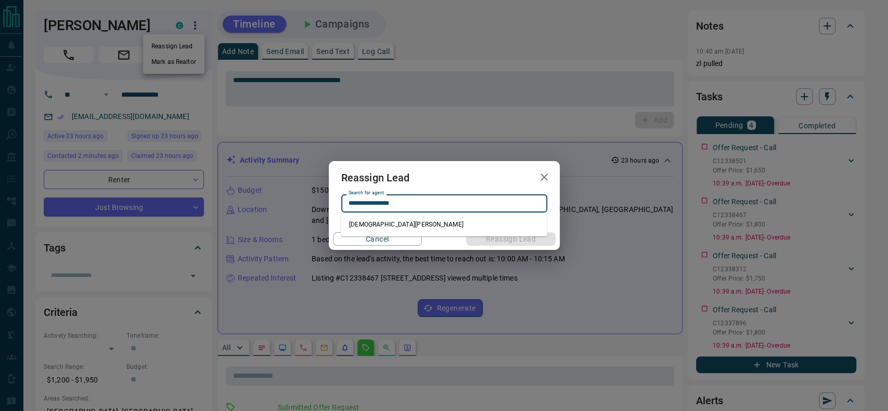
click at [494, 224] on li "Christian Garcia" at bounding box center [444, 225] width 206 height 16
type input "**********"
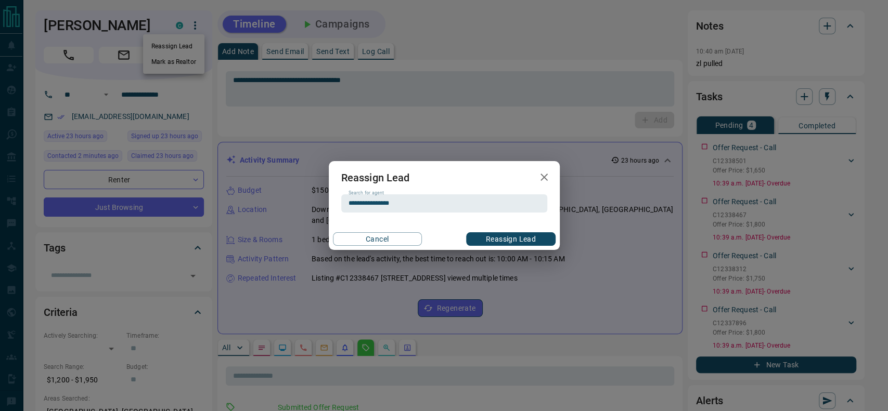
click at [495, 234] on button "Reassign Lead" at bounding box center [510, 239] width 89 height 14
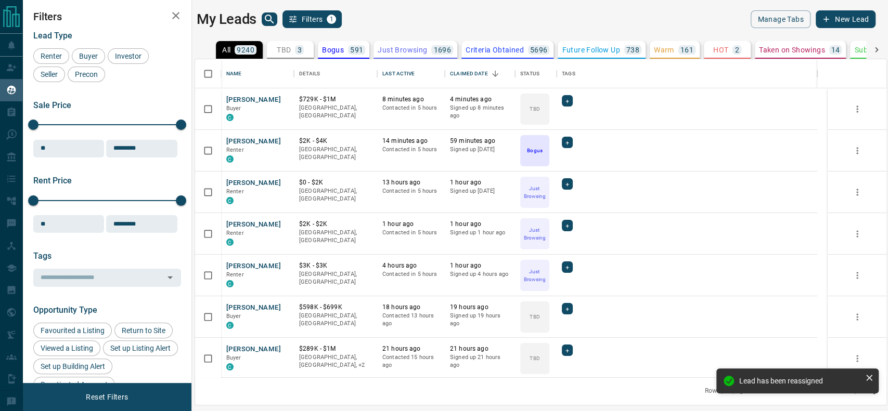
scroll to position [308, 680]
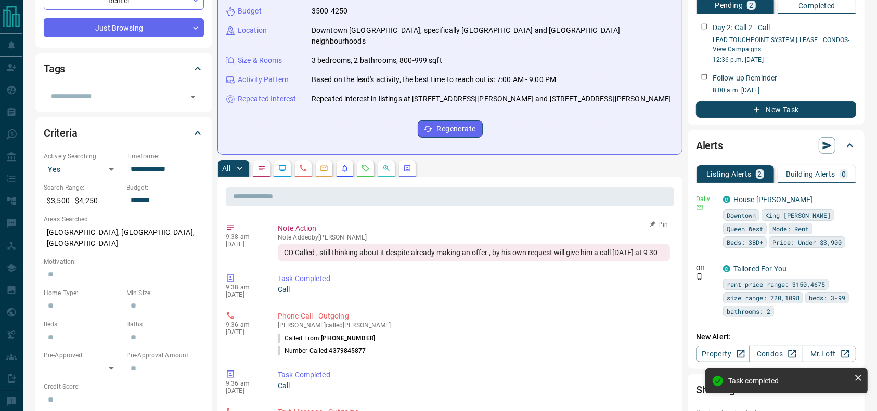
scroll to position [180, 0]
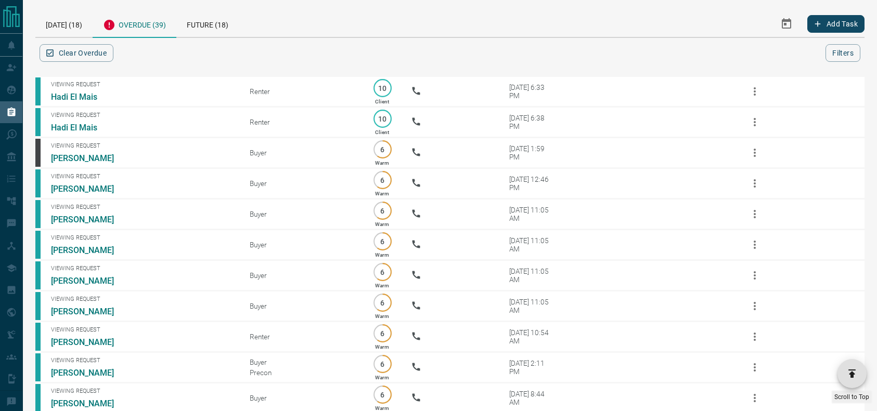
scroll to position [998, 0]
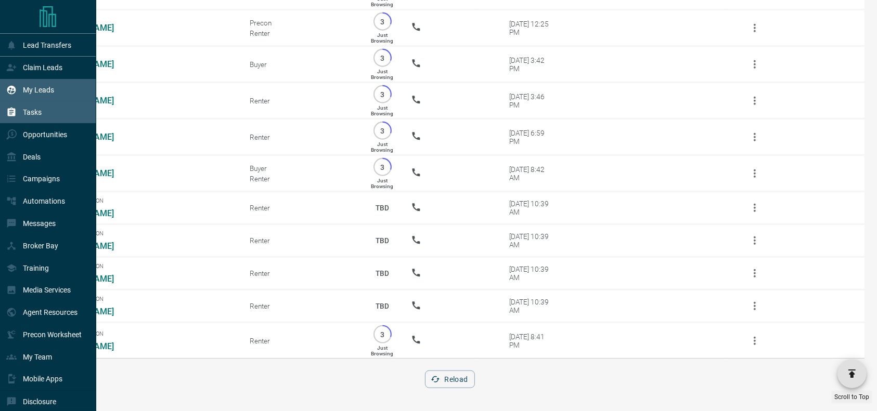
click at [8, 88] on icon at bounding box center [11, 90] width 10 height 10
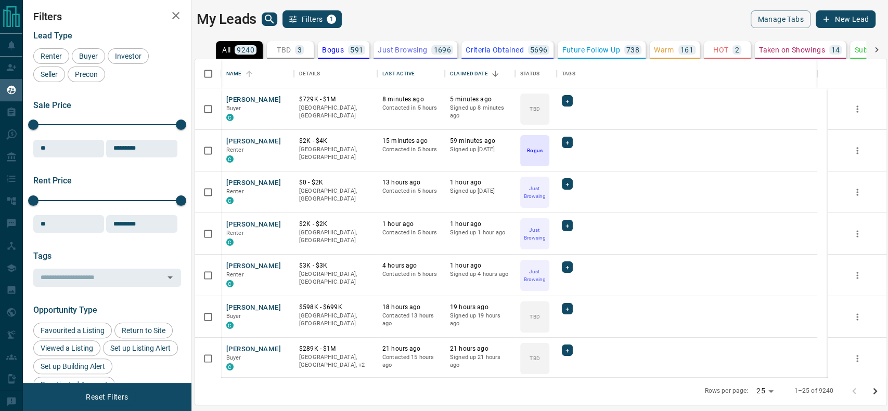
scroll to position [308, 680]
click at [294, 53] on button "TBD 3" at bounding box center [290, 50] width 47 height 18
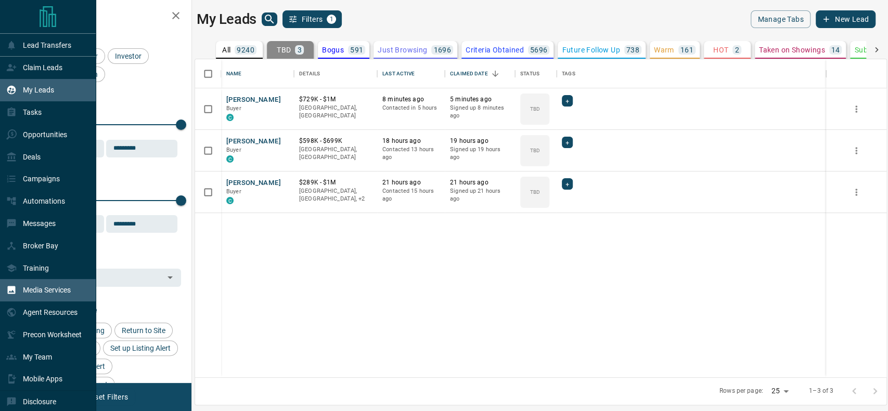
scroll to position [32, 0]
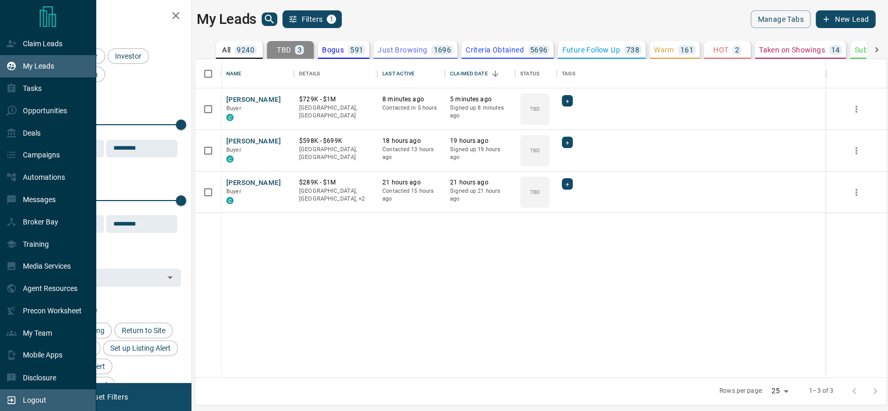
click at [17, 401] on div "Logout" at bounding box center [26, 400] width 40 height 17
